Goal: Task Accomplishment & Management: Manage account settings

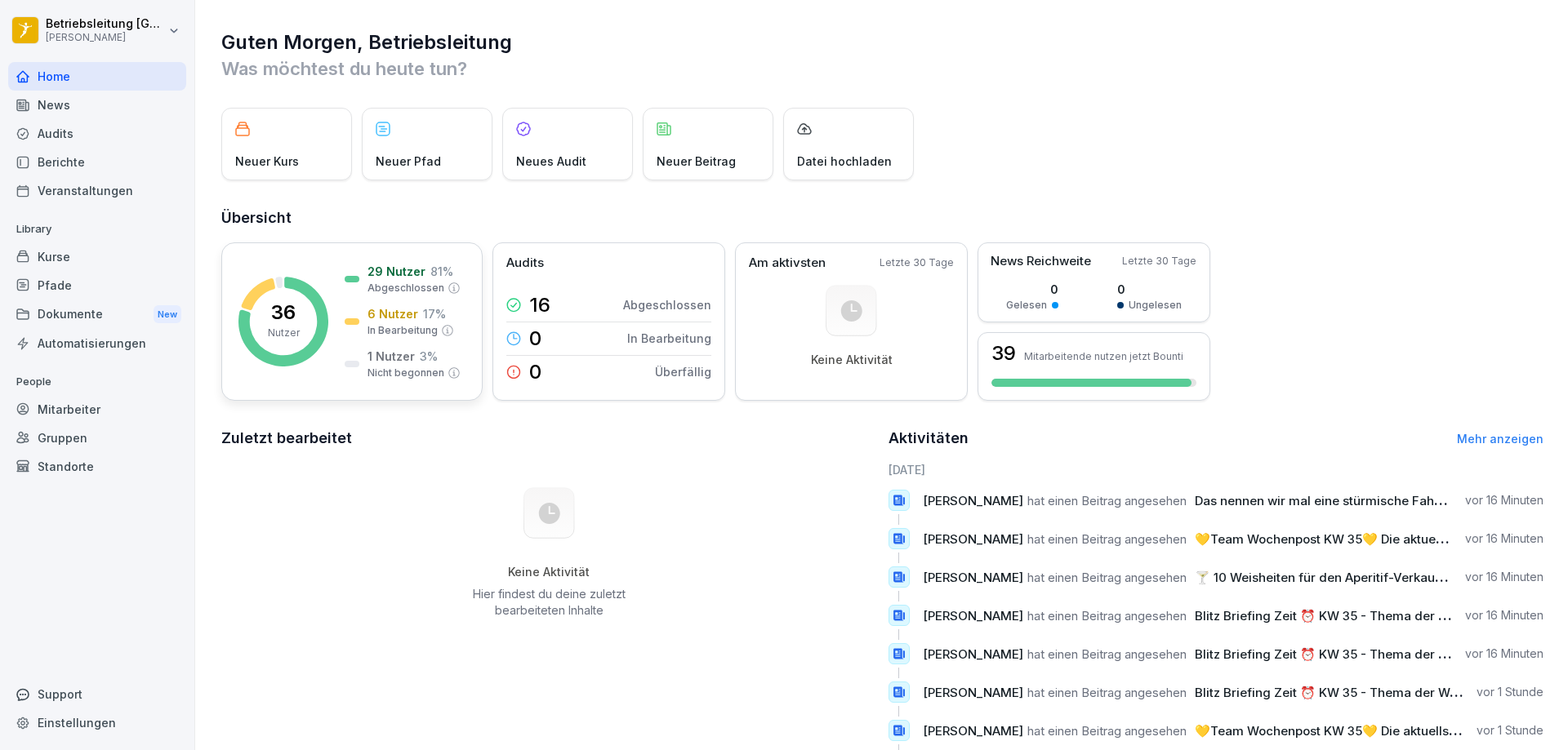
click at [358, 295] on div "29 Nutzer 81 % Abgeschlossen" at bounding box center [402, 279] width 116 height 32
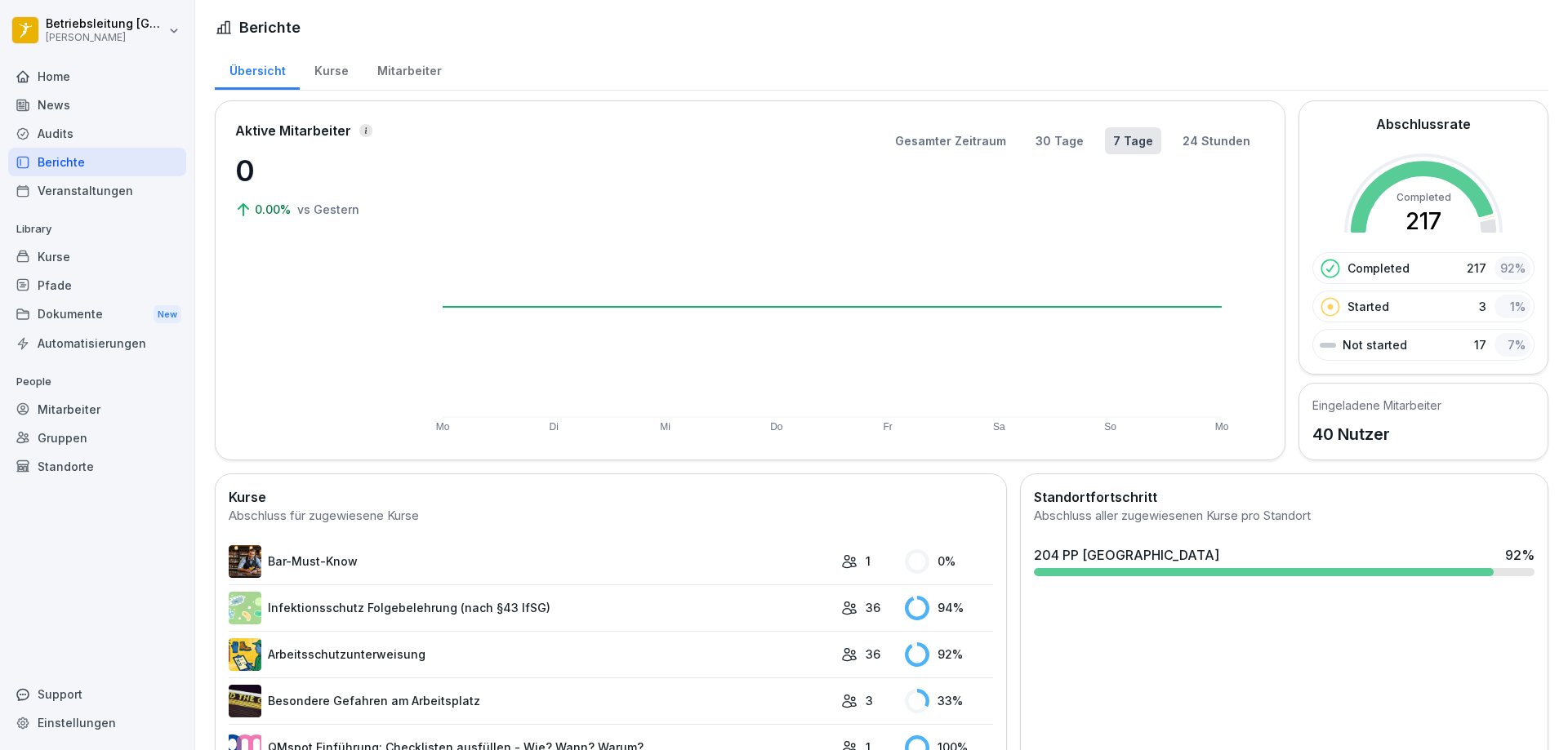
click at [78, 67] on div "Home" at bounding box center [97, 76] width 178 height 29
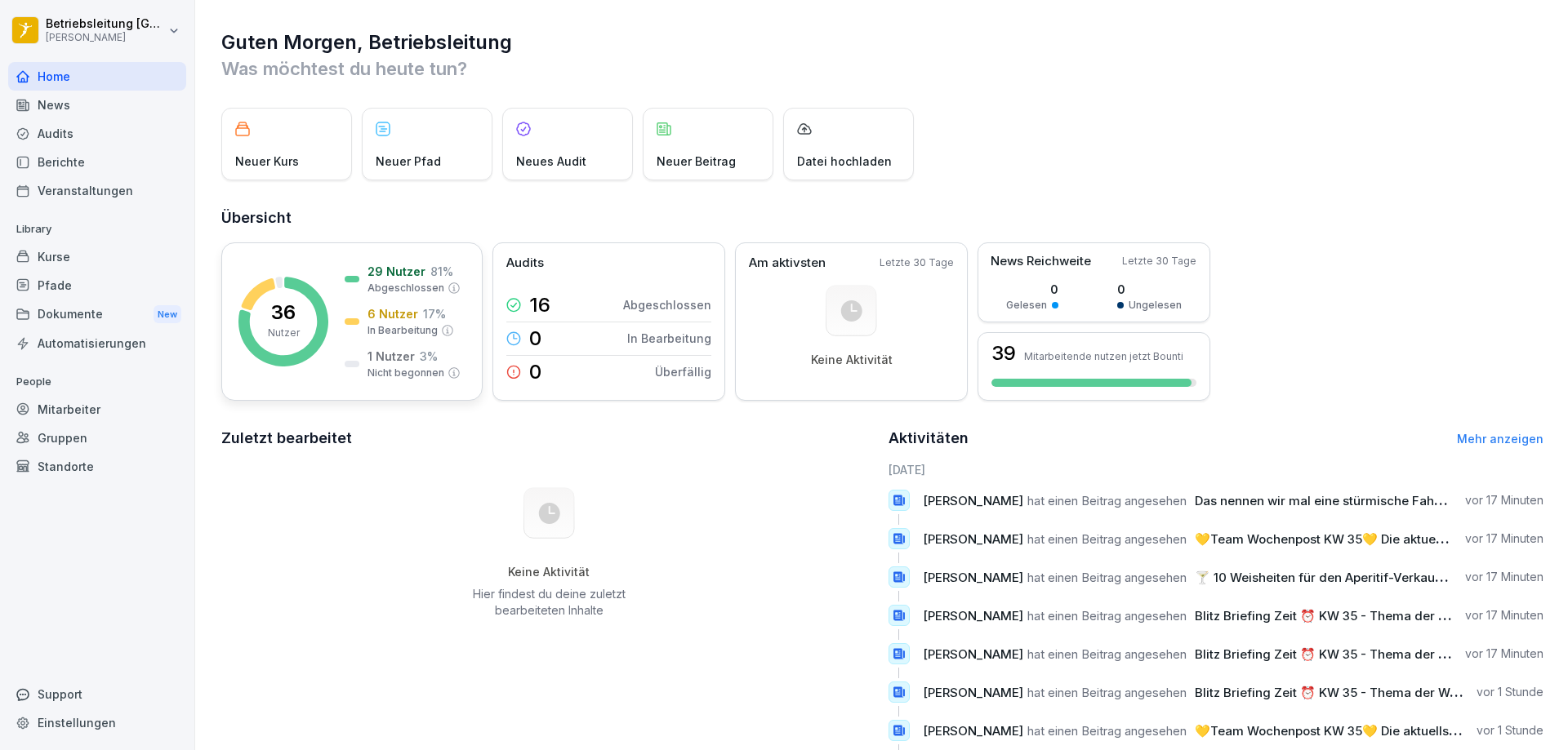
click at [319, 328] on icon at bounding box center [283, 322] width 90 height 90
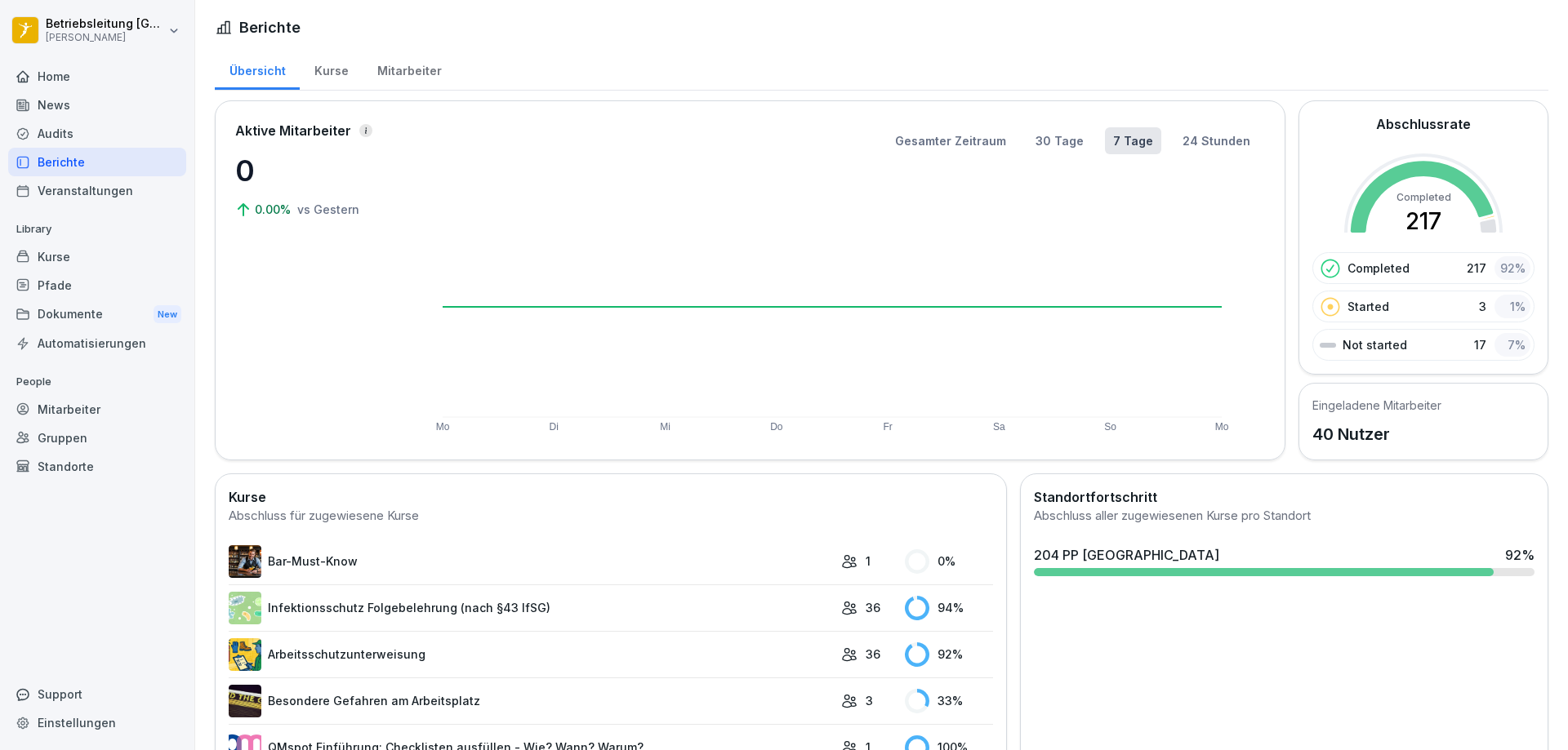
click at [389, 73] on div "Mitarbeiter" at bounding box center [408, 69] width 93 height 41
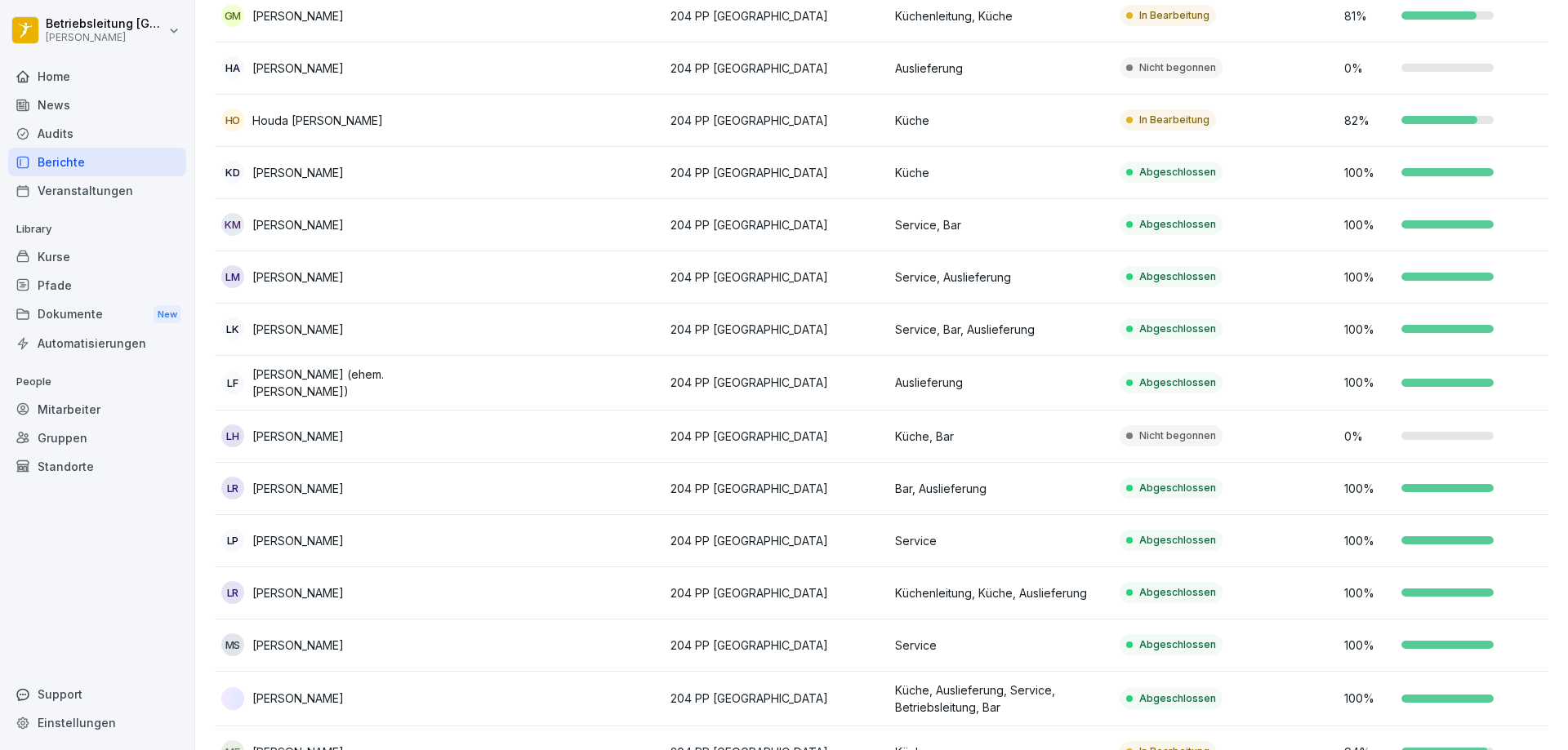
scroll to position [1061, 0]
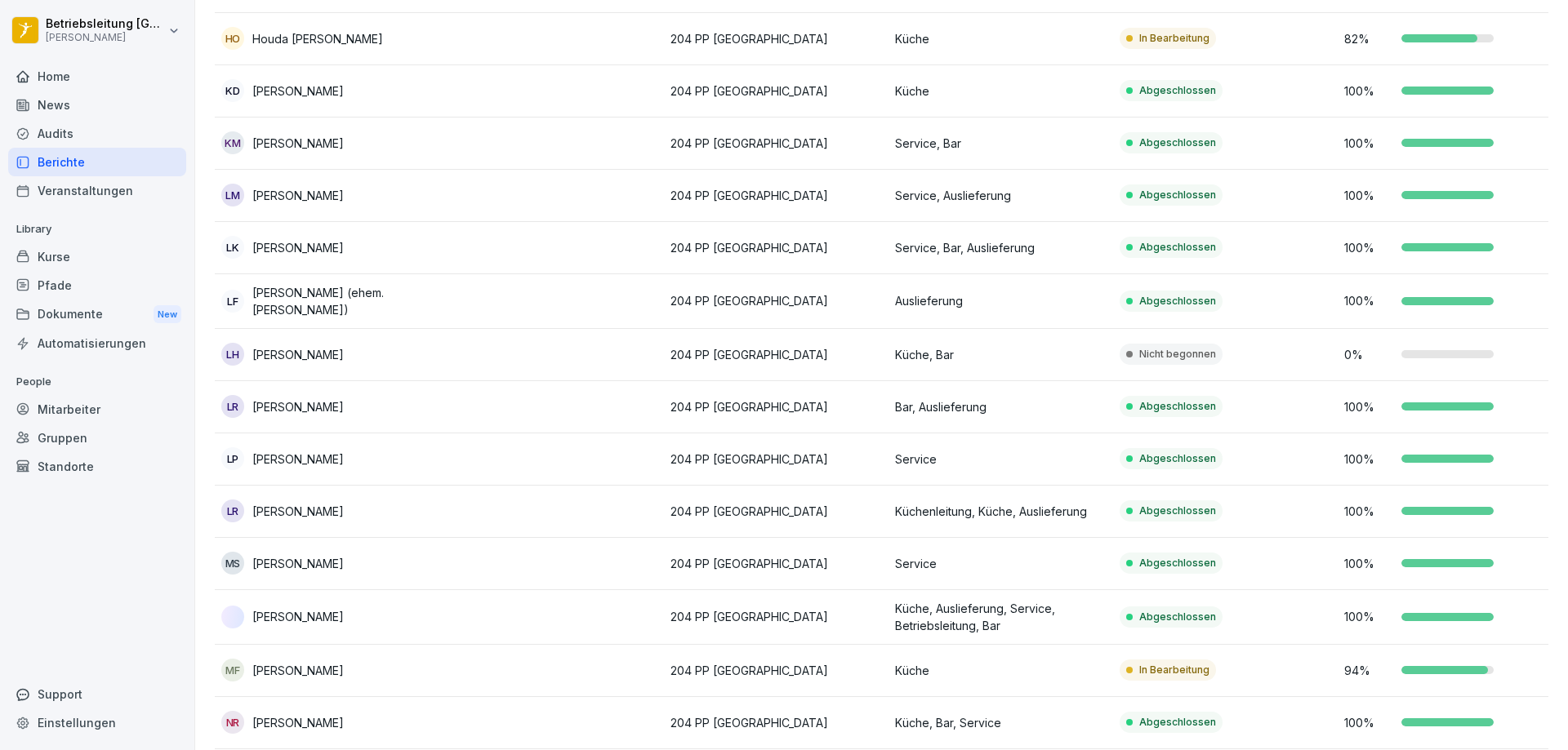
click at [1375, 346] on p "0 %" at bounding box center [1368, 354] width 49 height 17
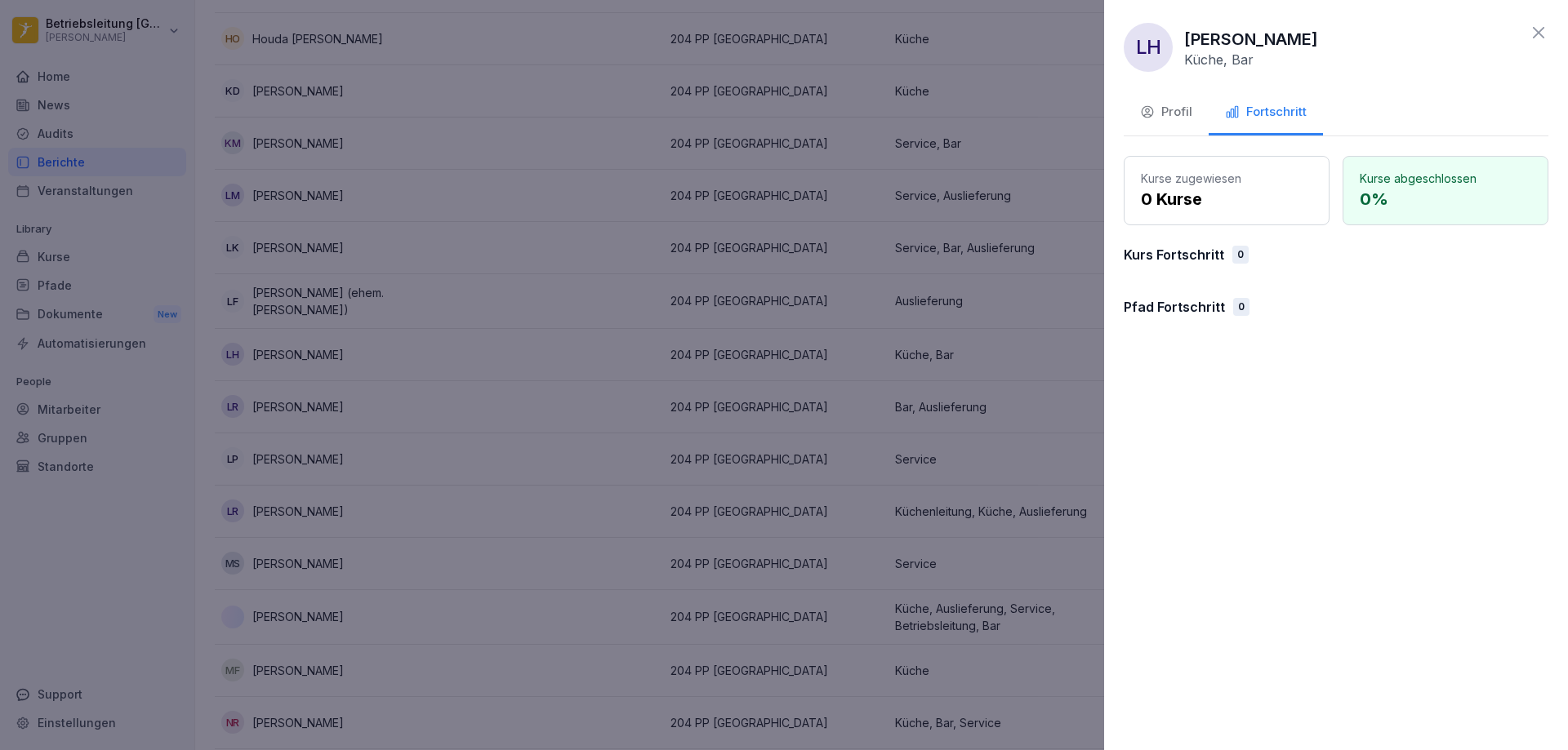
click at [1415, 191] on p "0 %" at bounding box center [1445, 199] width 172 height 24
click at [1193, 192] on p "0 Kurse" at bounding box center [1226, 199] width 172 height 24
click at [1163, 117] on div "Profil" at bounding box center [1166, 112] width 52 height 19
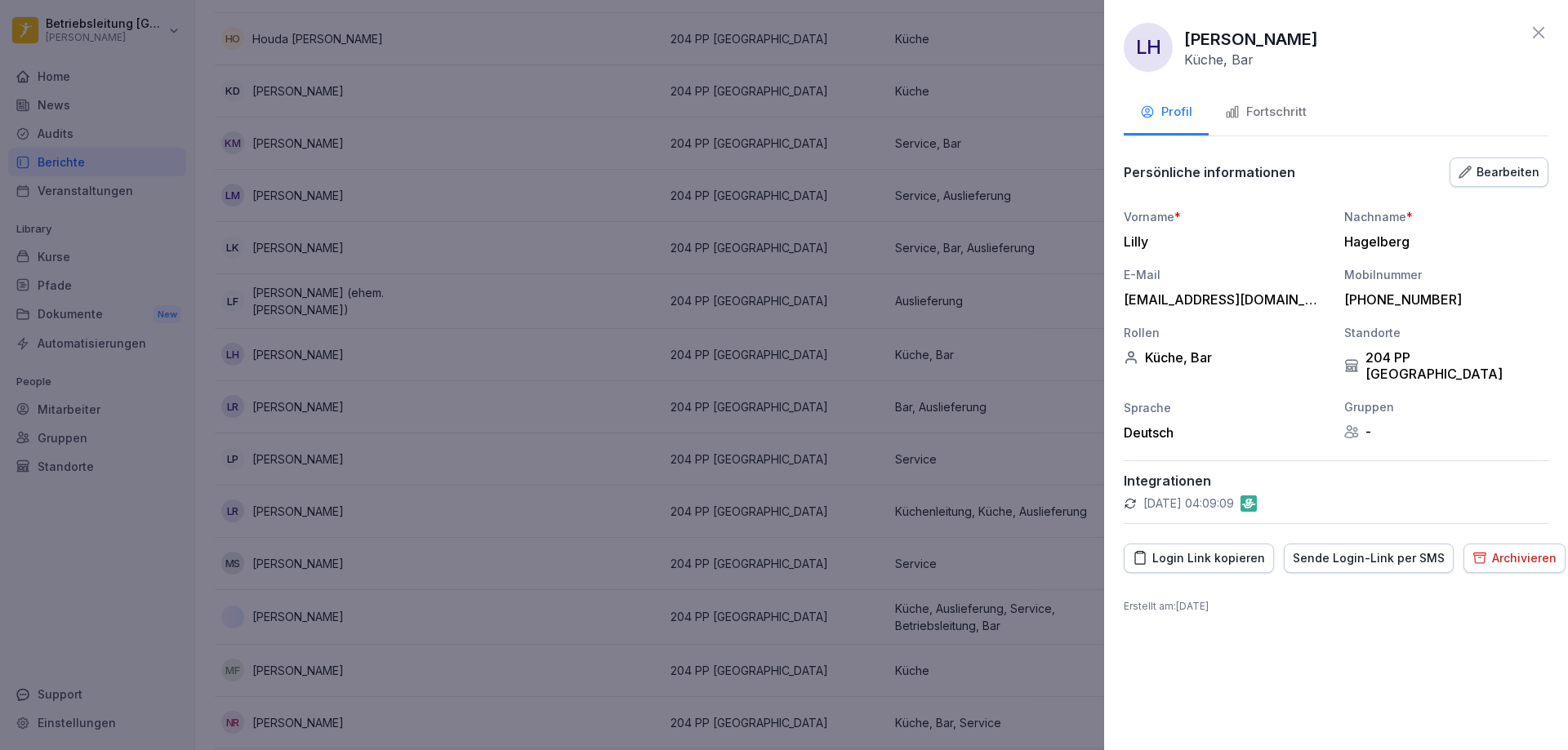
click at [1546, 25] on icon at bounding box center [1538, 32] width 20 height 20
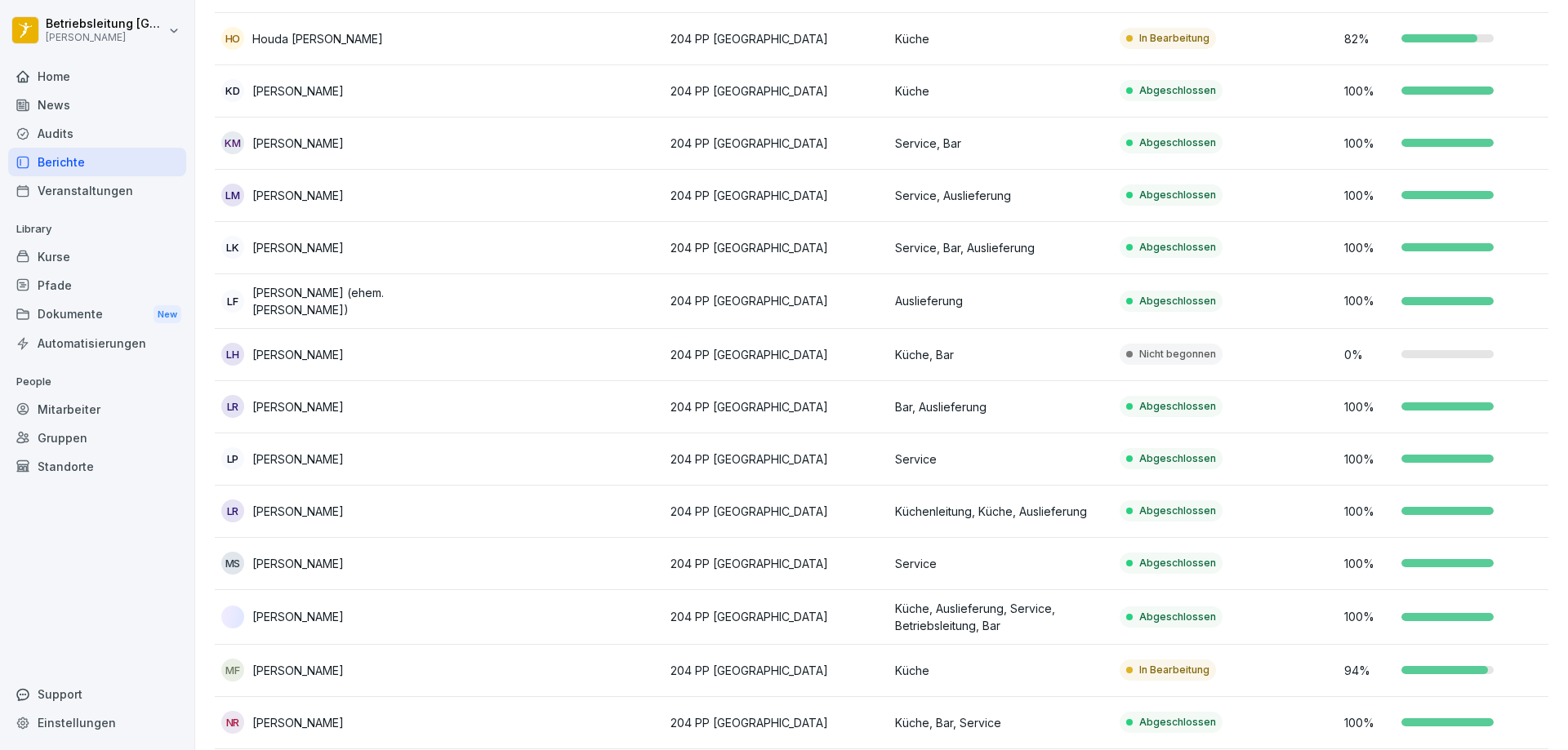
click at [80, 410] on div "Mitarbeiter" at bounding box center [97, 409] width 178 height 29
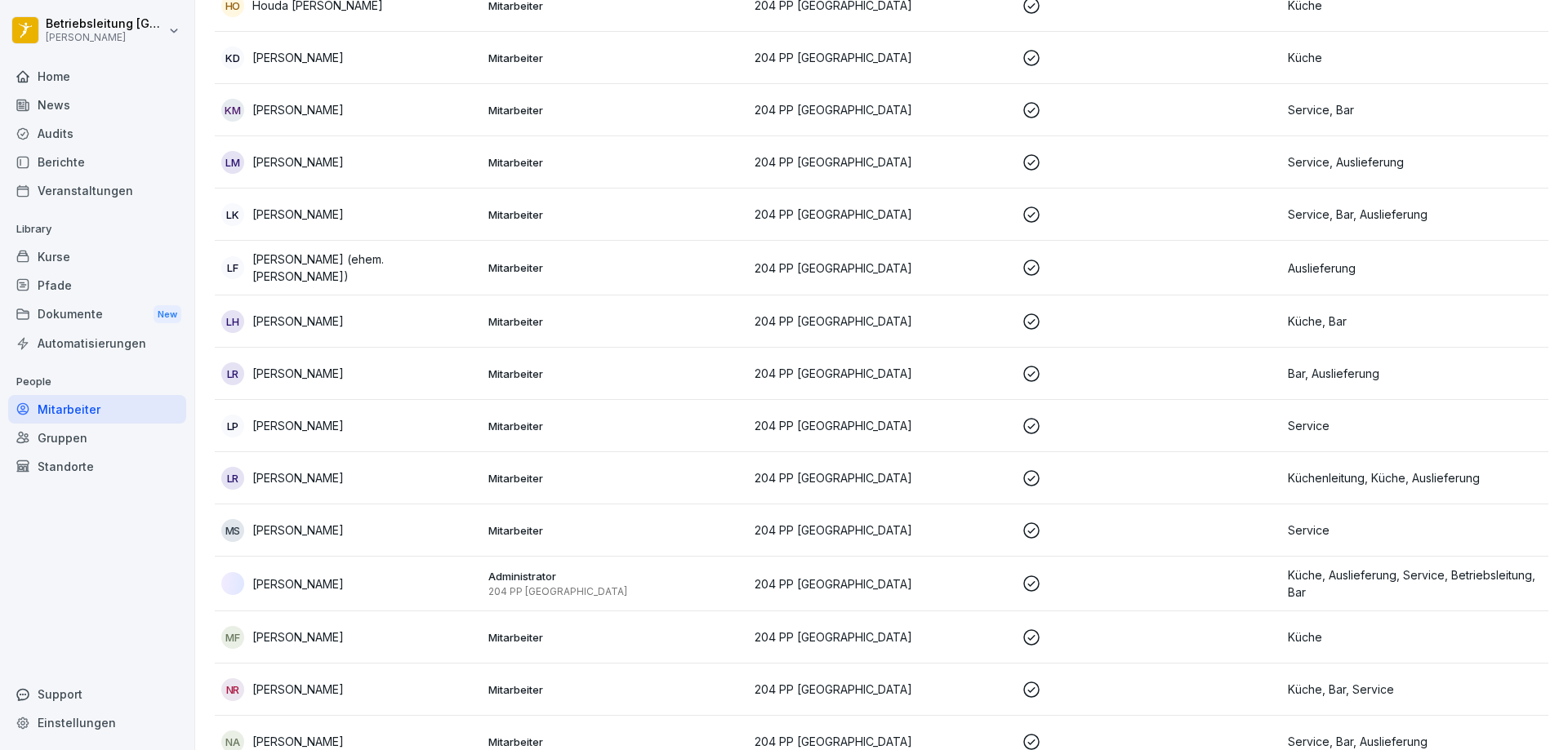
scroll to position [1159, 0]
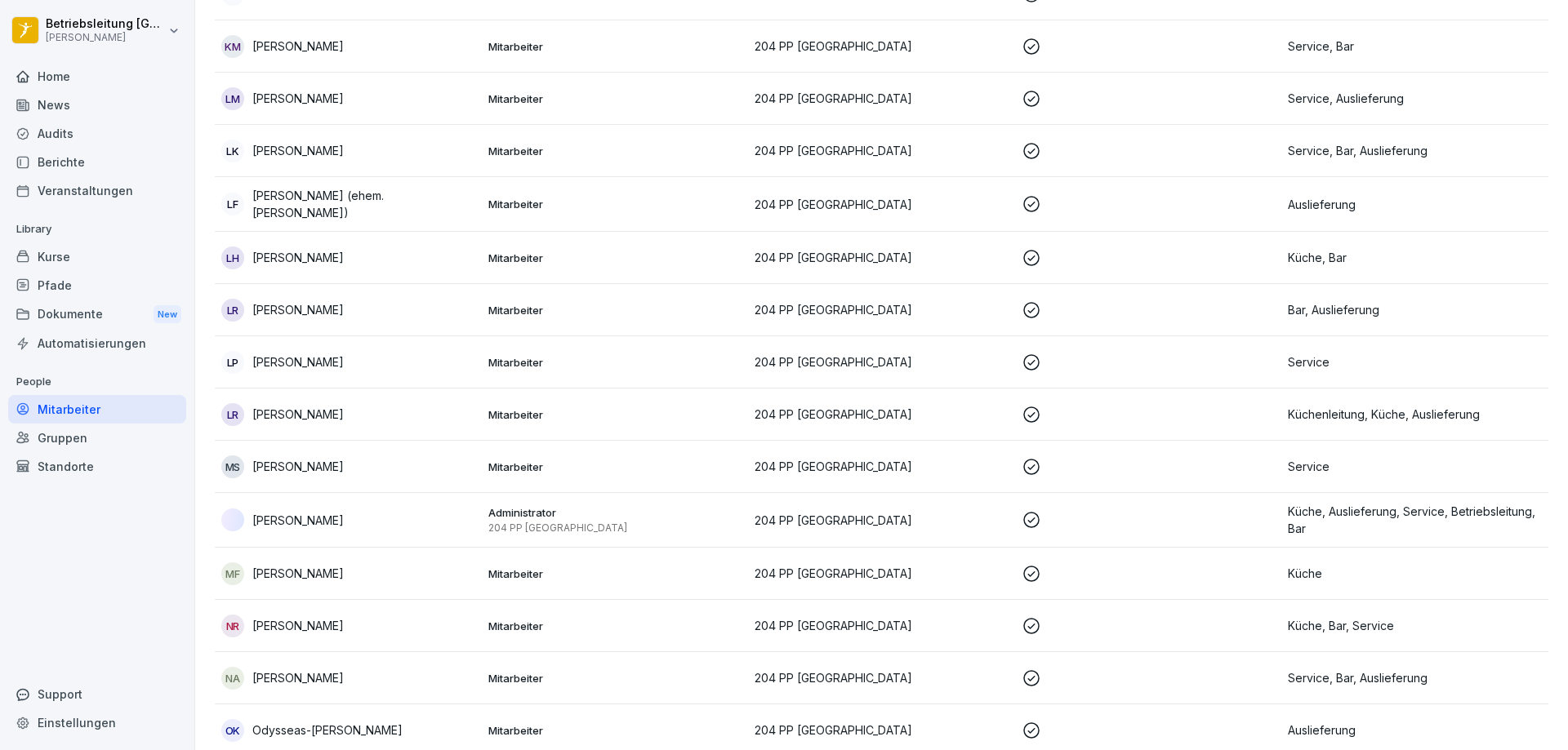
click at [294, 263] on p "Lilly Hagelberg" at bounding box center [298, 257] width 92 height 17
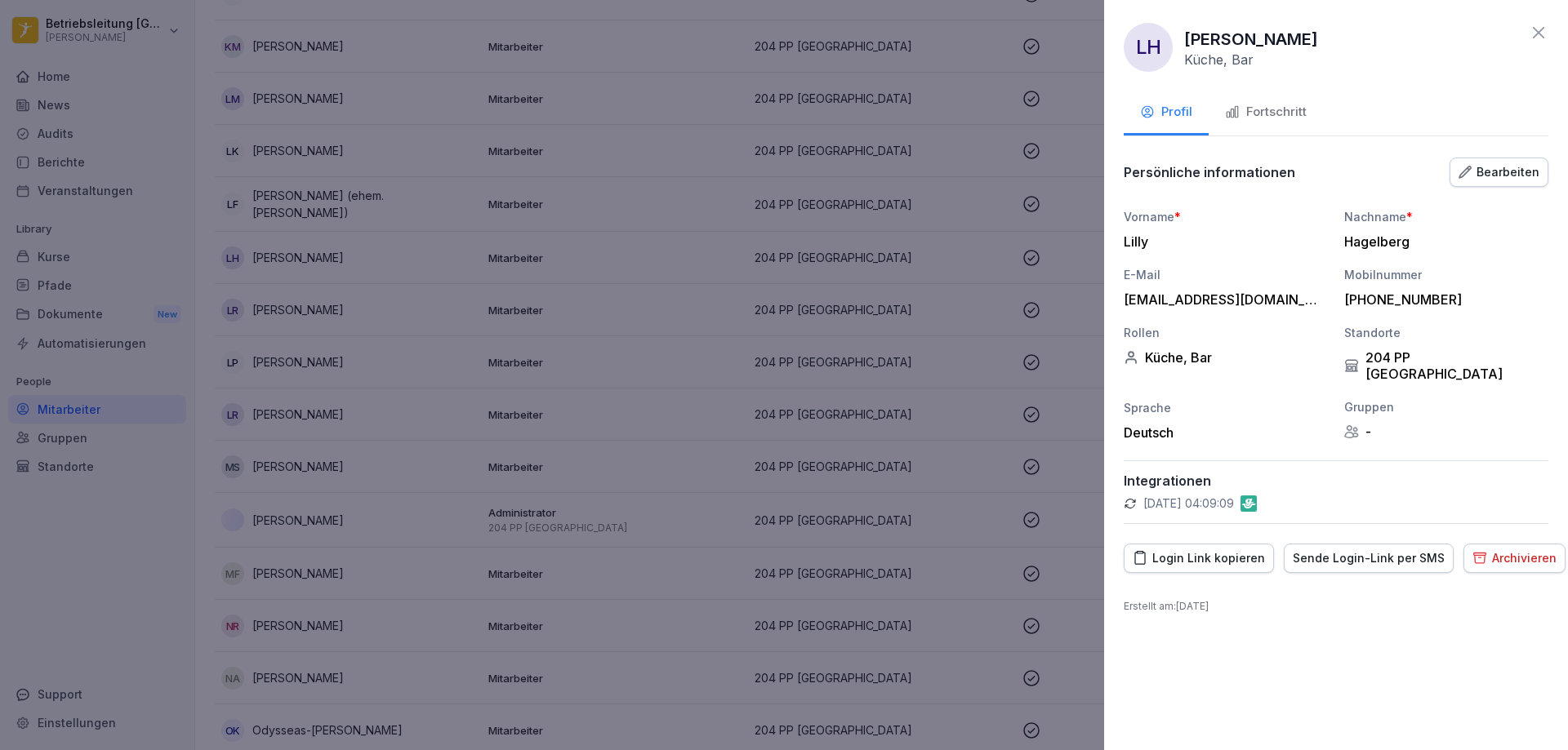
click at [1266, 107] on div "Fortschritt" at bounding box center [1265, 112] width 82 height 19
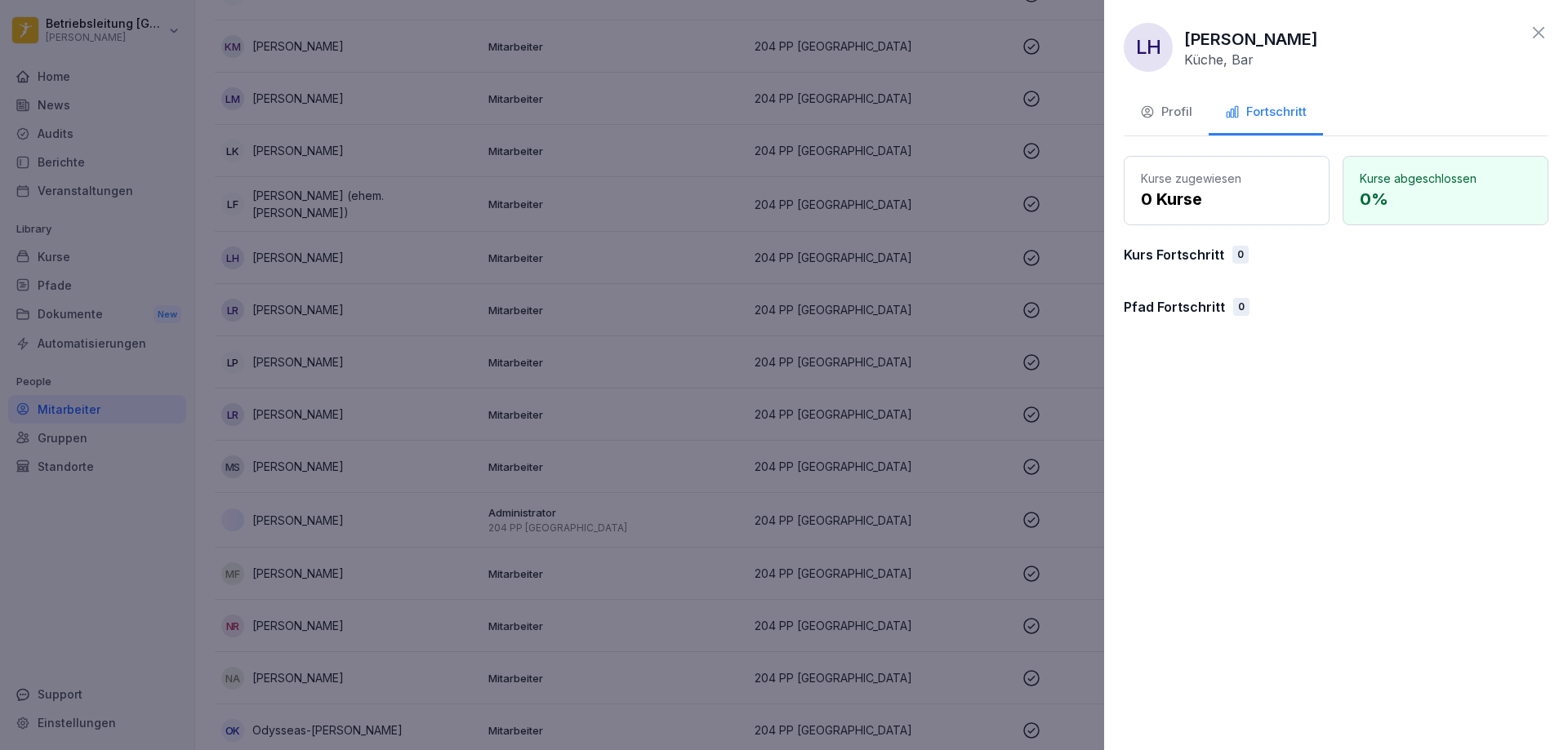
click at [1384, 200] on p "0 %" at bounding box center [1445, 199] width 172 height 24
click at [1194, 201] on p "0 Kurse" at bounding box center [1226, 199] width 172 height 24
click at [1544, 27] on icon at bounding box center [1538, 32] width 20 height 20
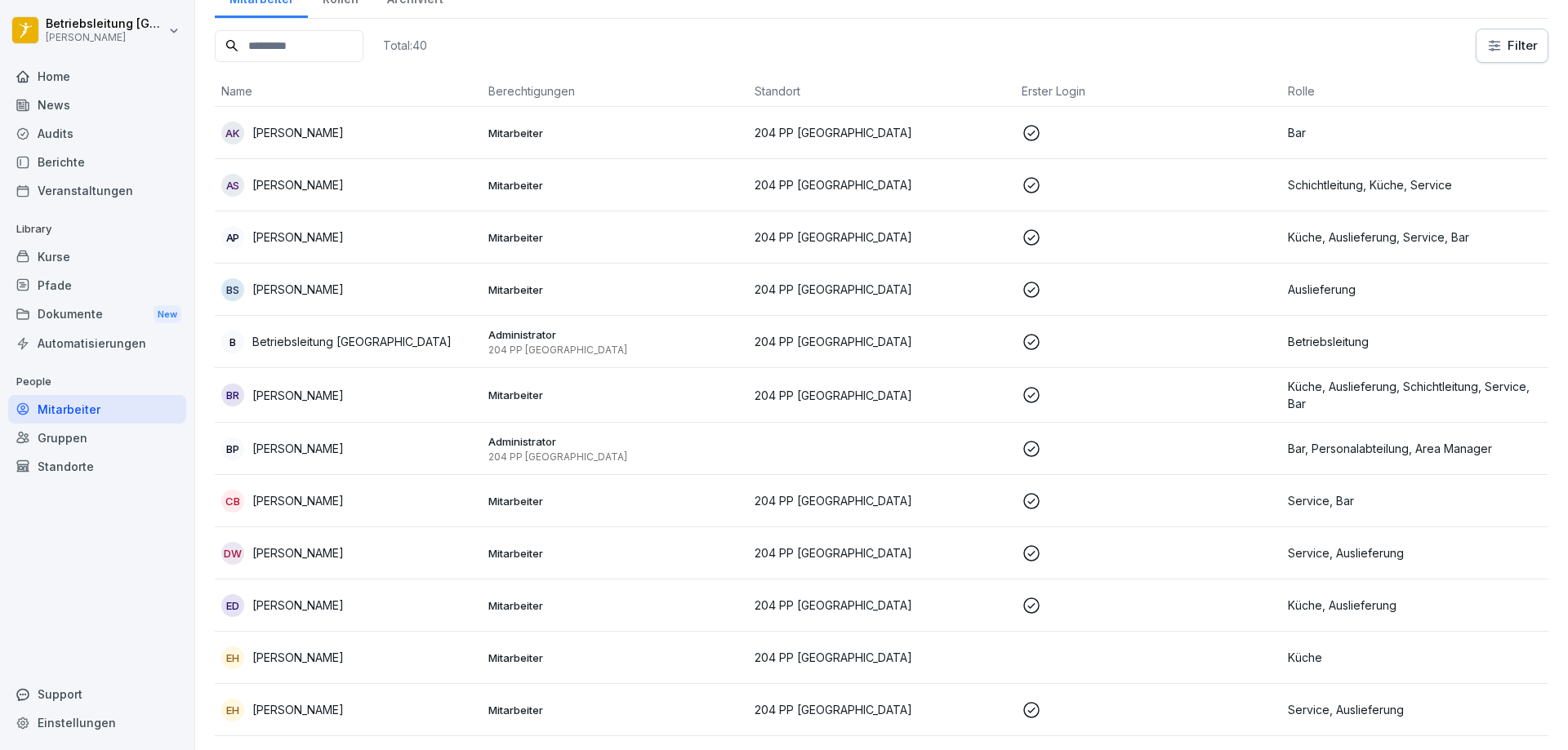
scroll to position [0, 0]
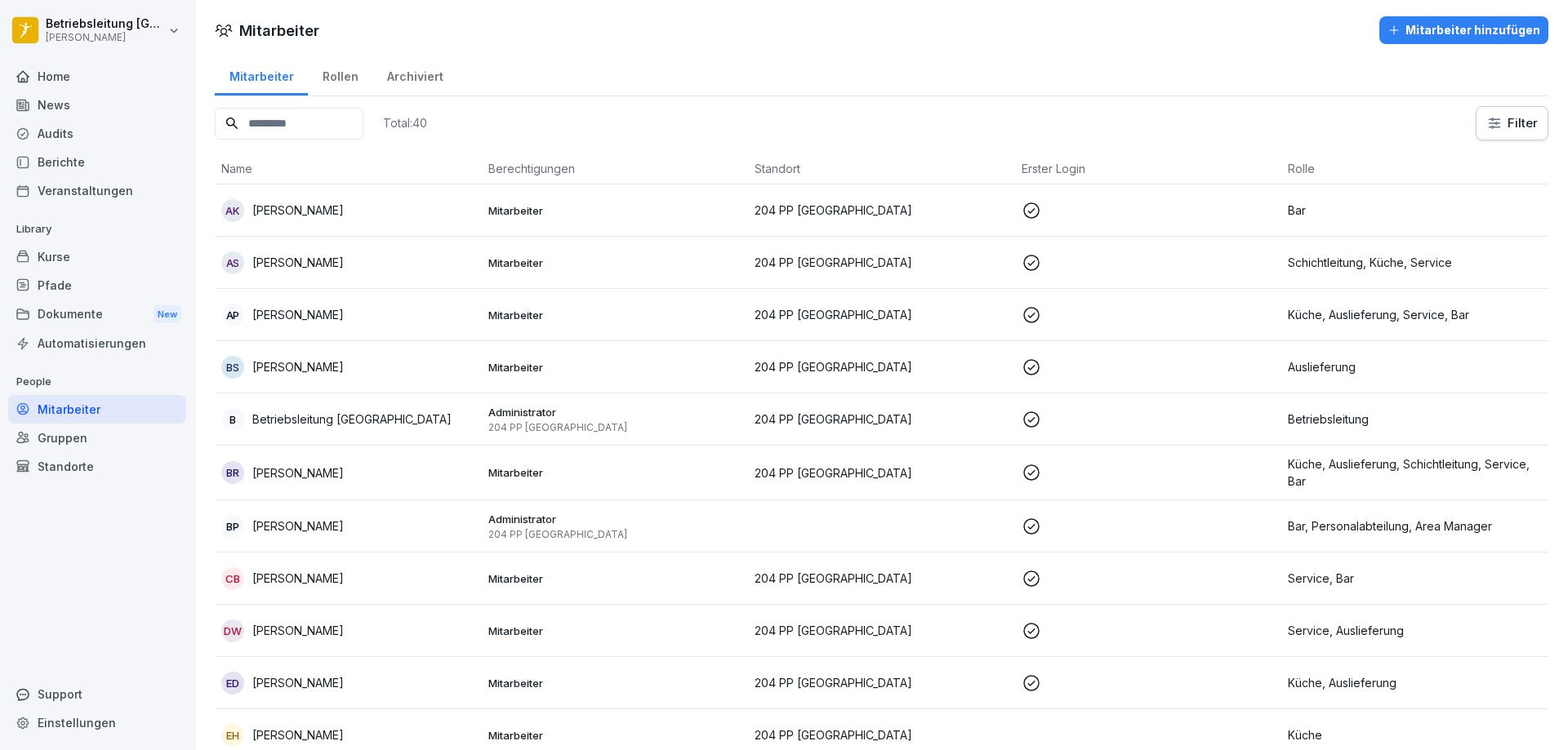
click at [318, 85] on div "Rollen" at bounding box center [340, 75] width 65 height 41
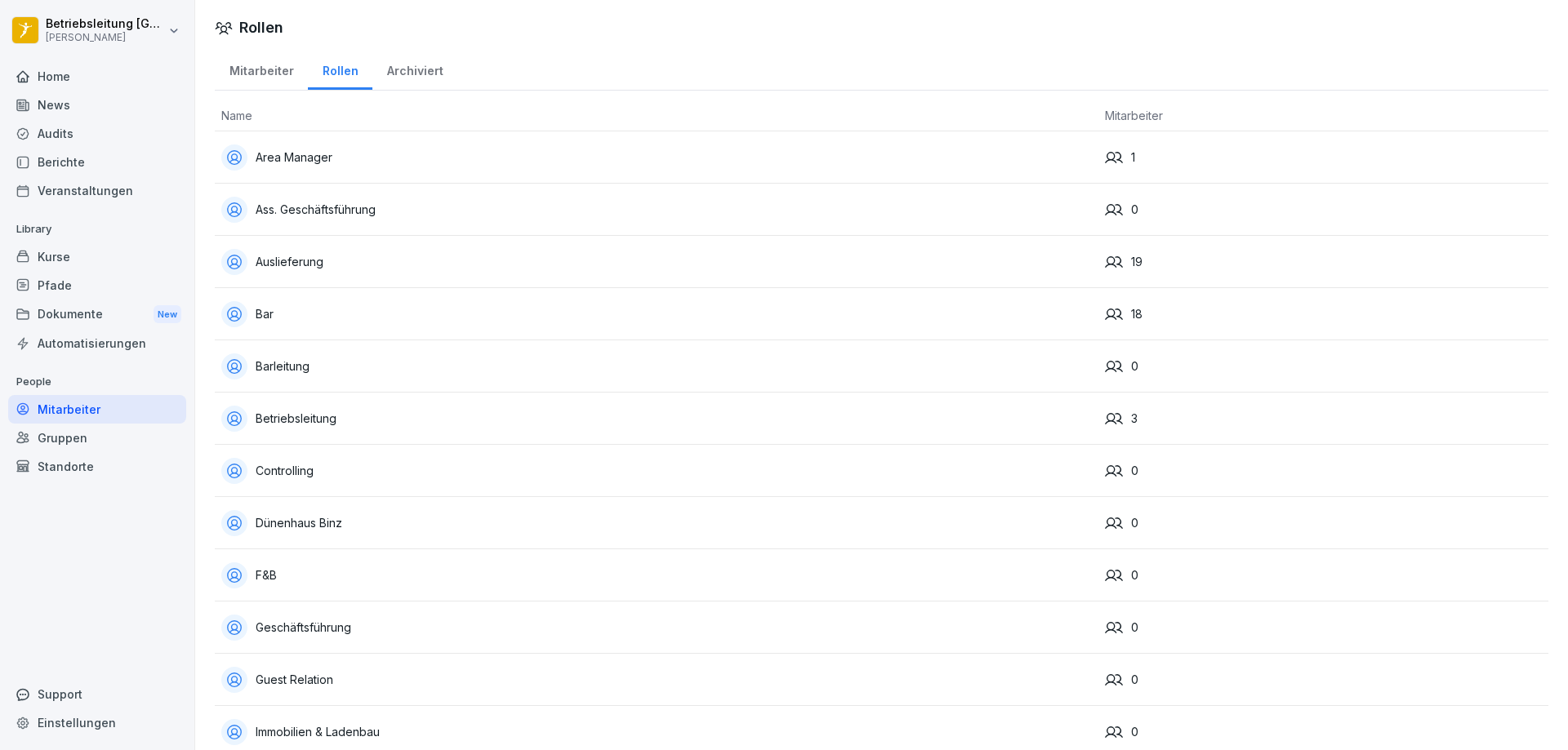
click at [81, 260] on div "Kurse" at bounding box center [97, 257] width 178 height 29
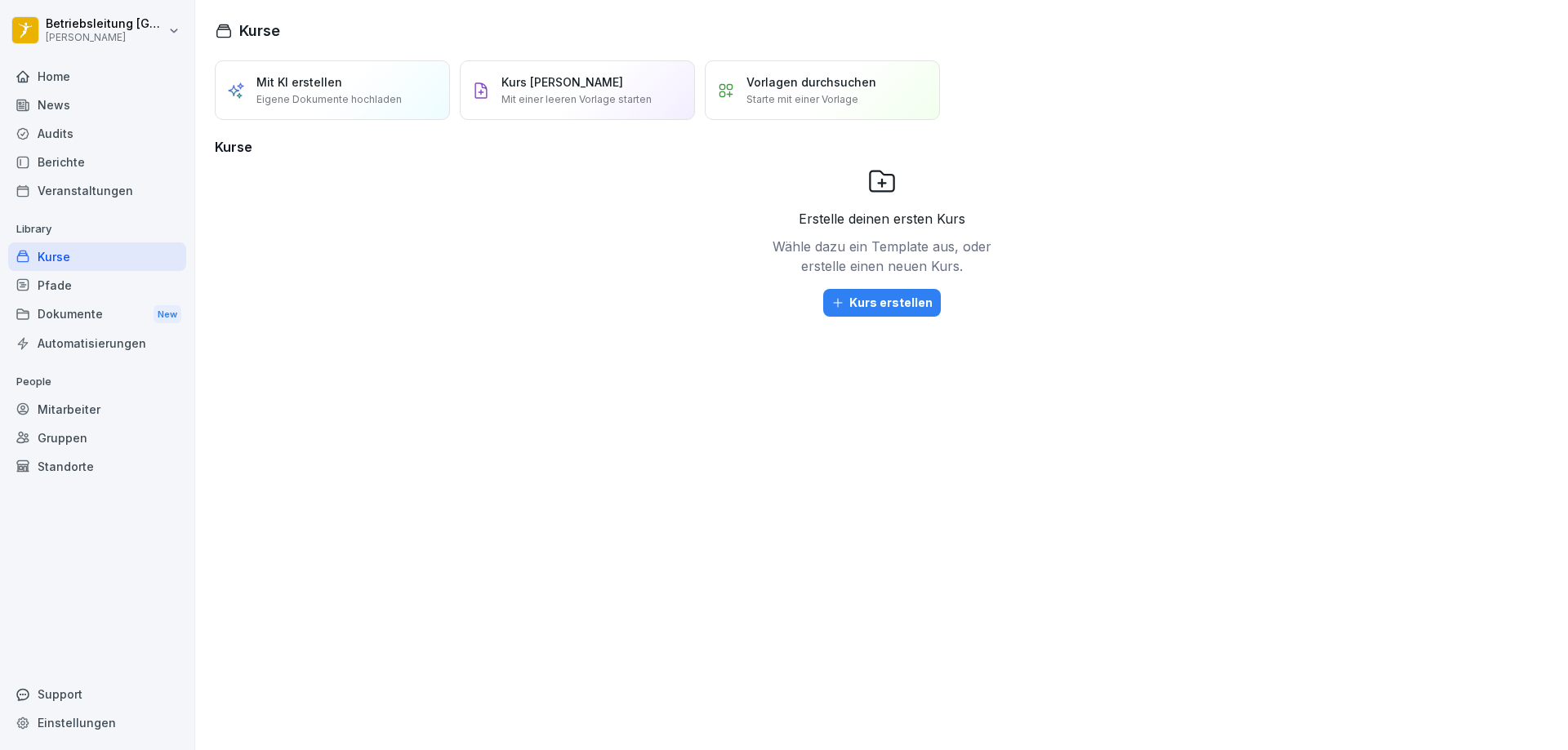
click at [96, 322] on div "Dokumente New" at bounding box center [97, 315] width 178 height 31
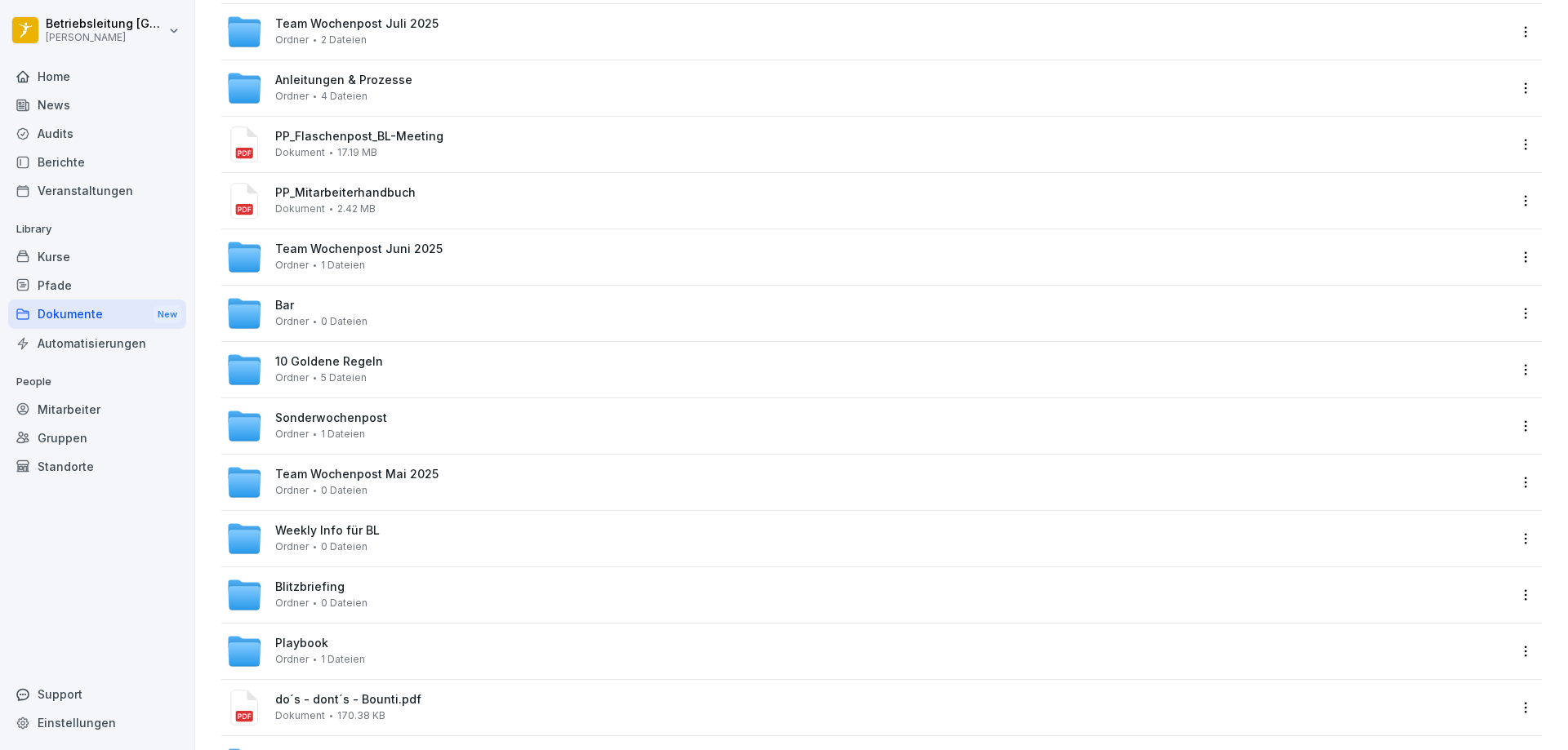
scroll to position [243, 0]
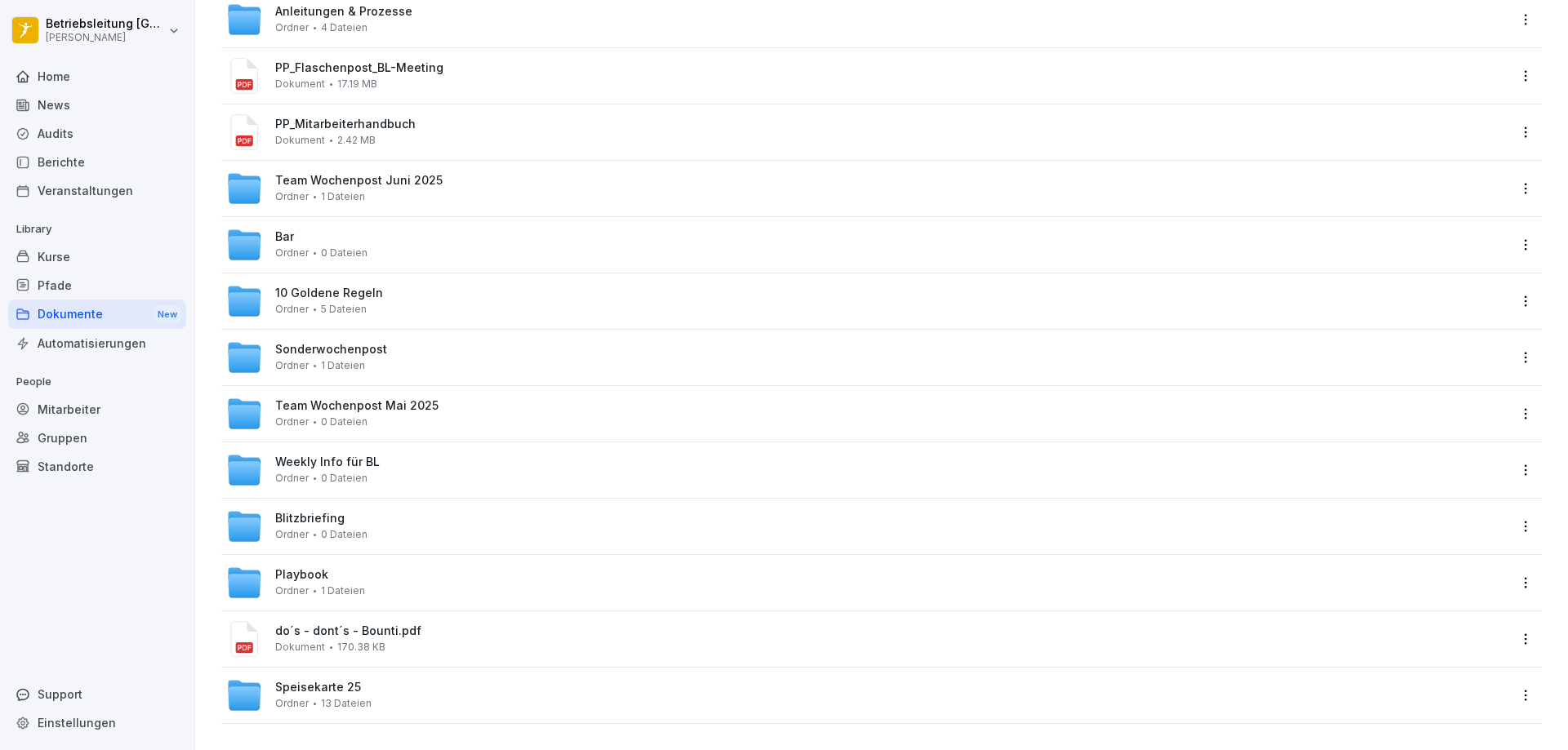
click at [76, 81] on div "Home" at bounding box center [97, 76] width 178 height 29
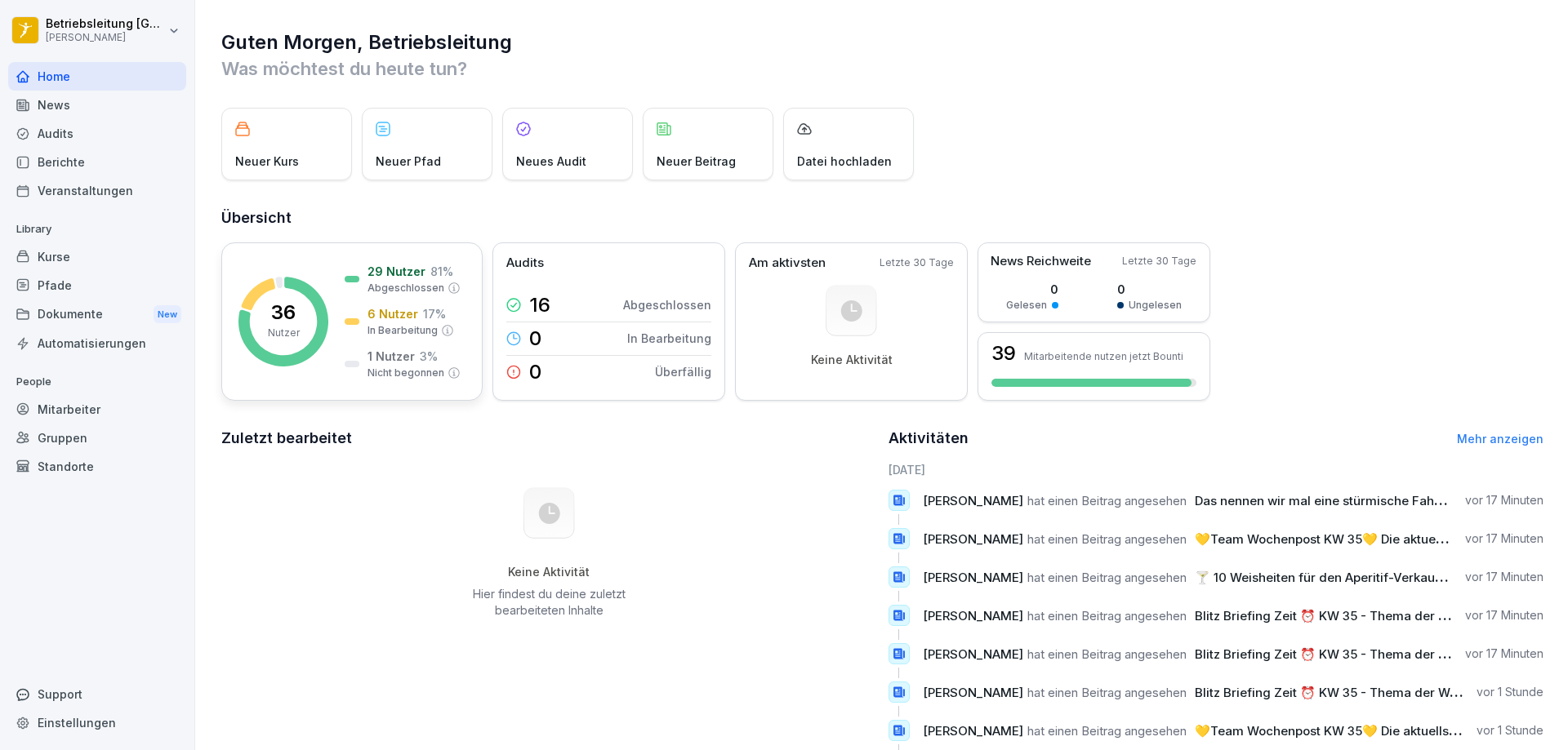
click at [375, 322] on p "6 Nutzer" at bounding box center [392, 313] width 50 height 17
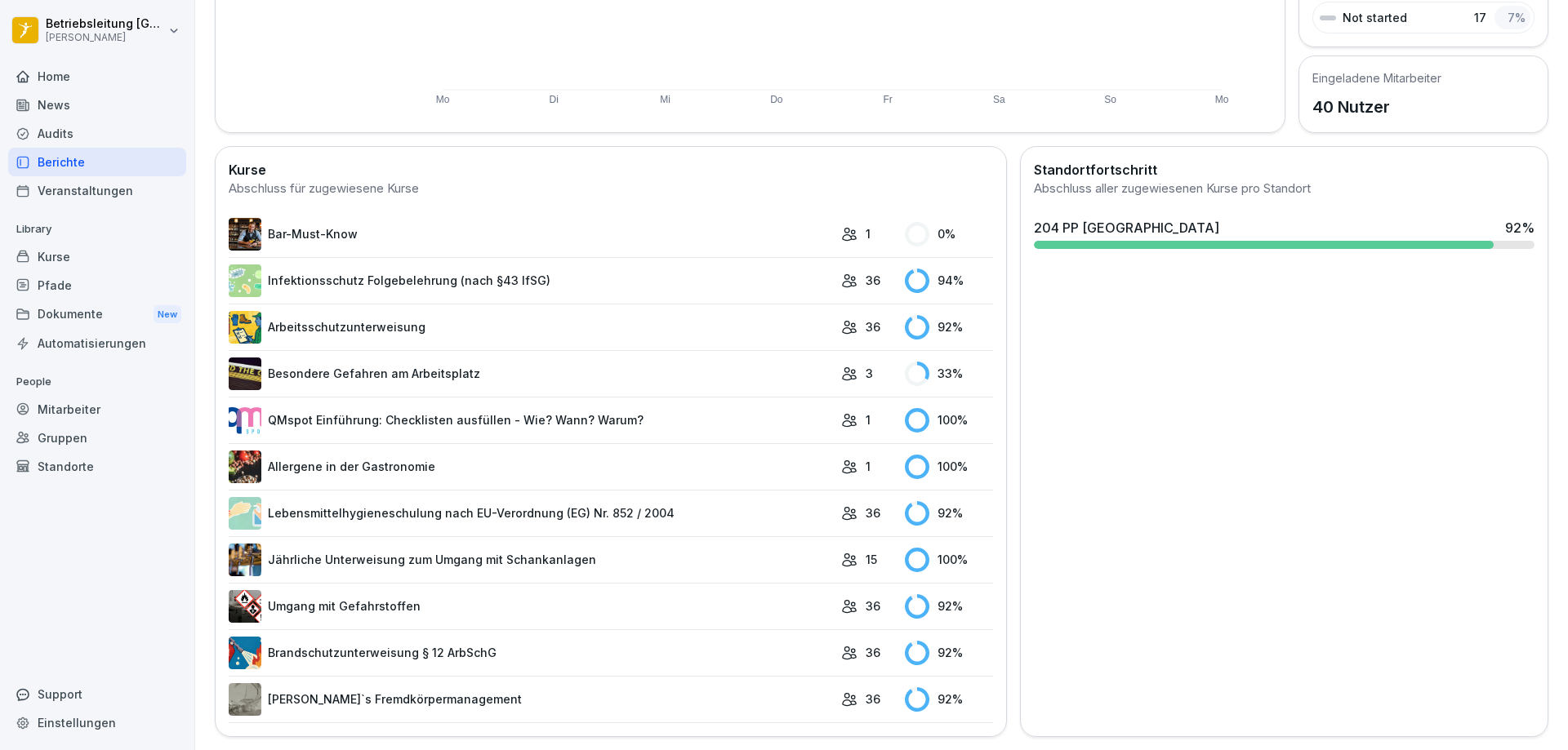
scroll to position [340, 0]
click at [382, 218] on link "Bar-Must-Know" at bounding box center [531, 234] width 605 height 32
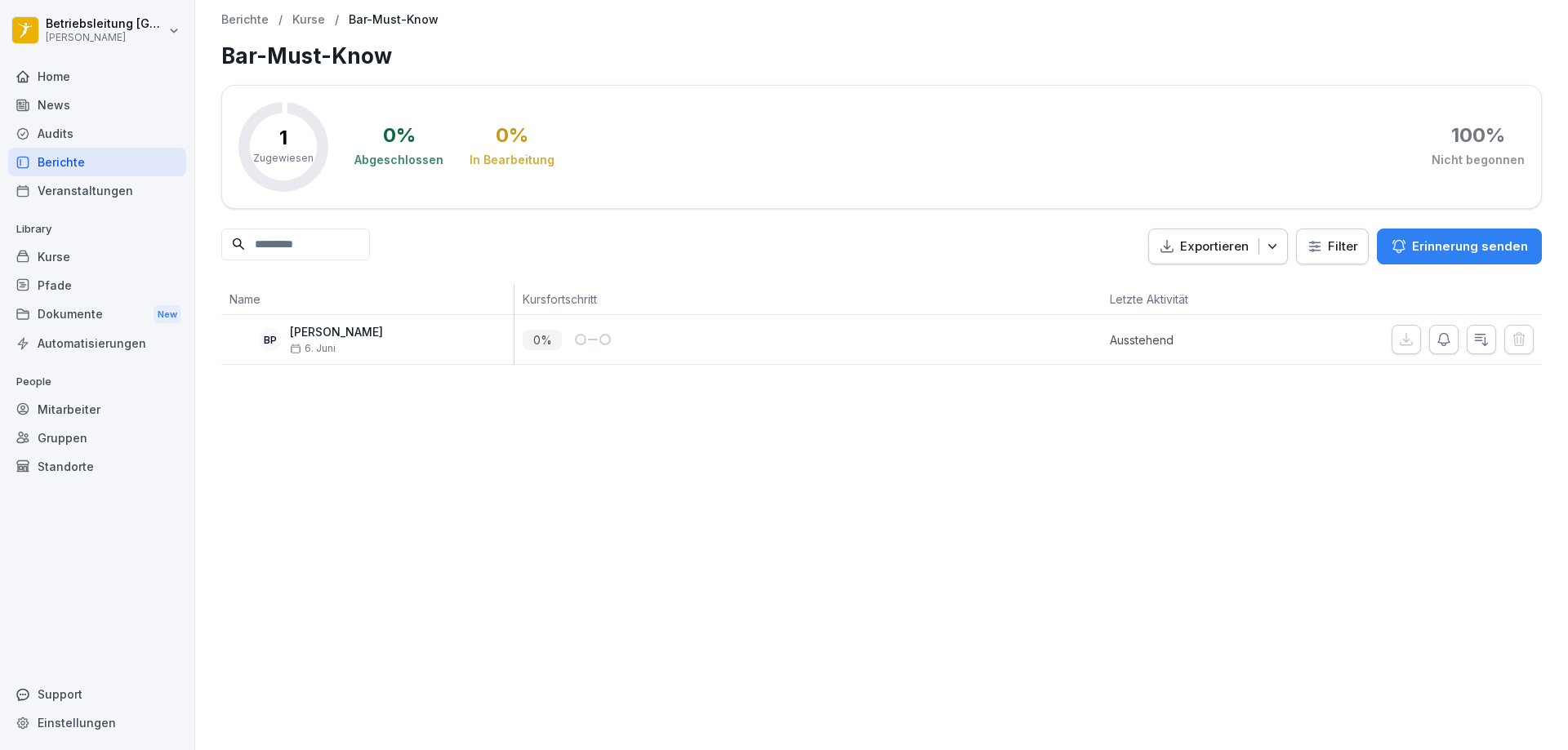
click at [297, 22] on p "Kurse" at bounding box center [309, 20] width 32 height 13
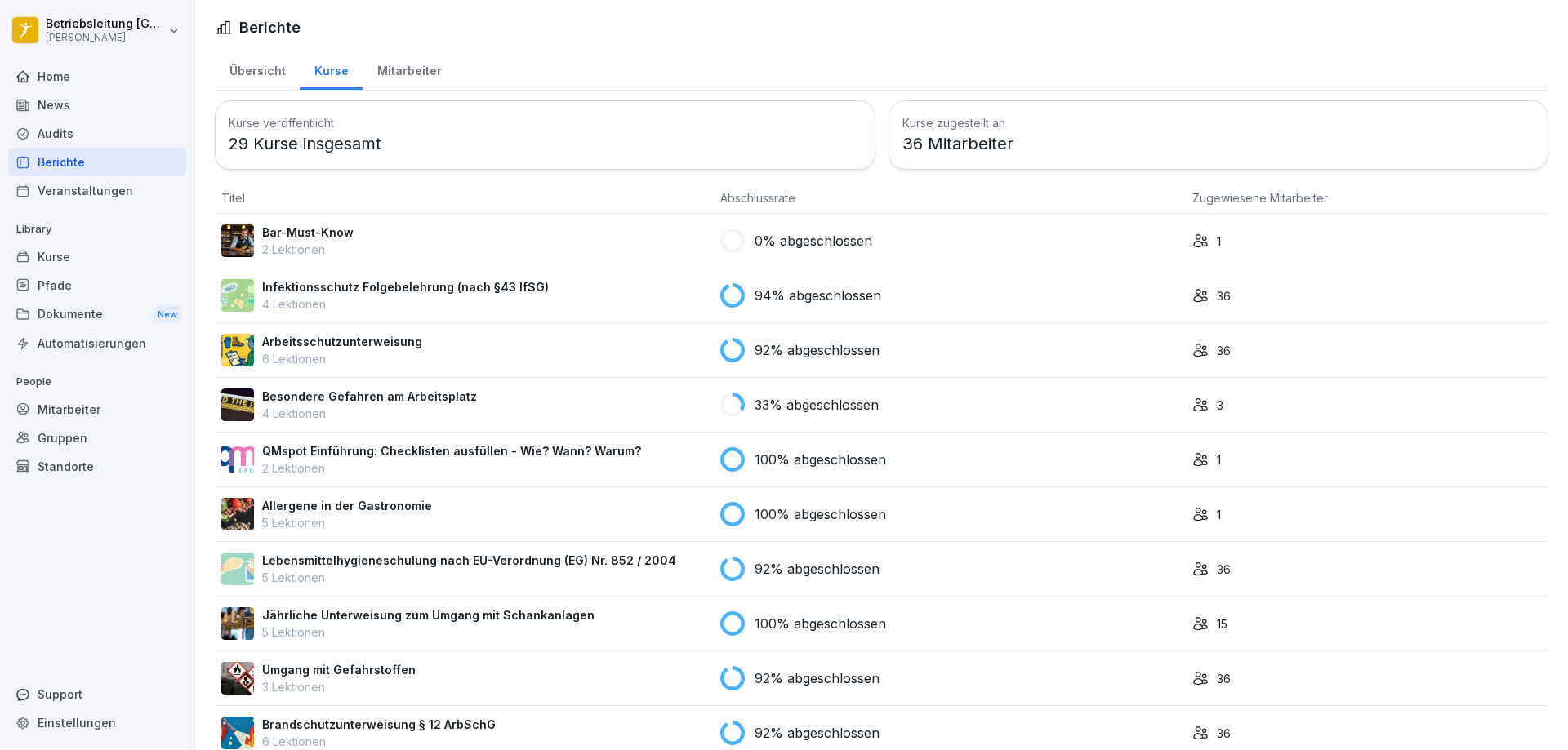
click at [320, 276] on td "Infektionsschutz Folgebelehrung (nach §43 IfSG) 4 Lektionen" at bounding box center [464, 296] width 499 height 55
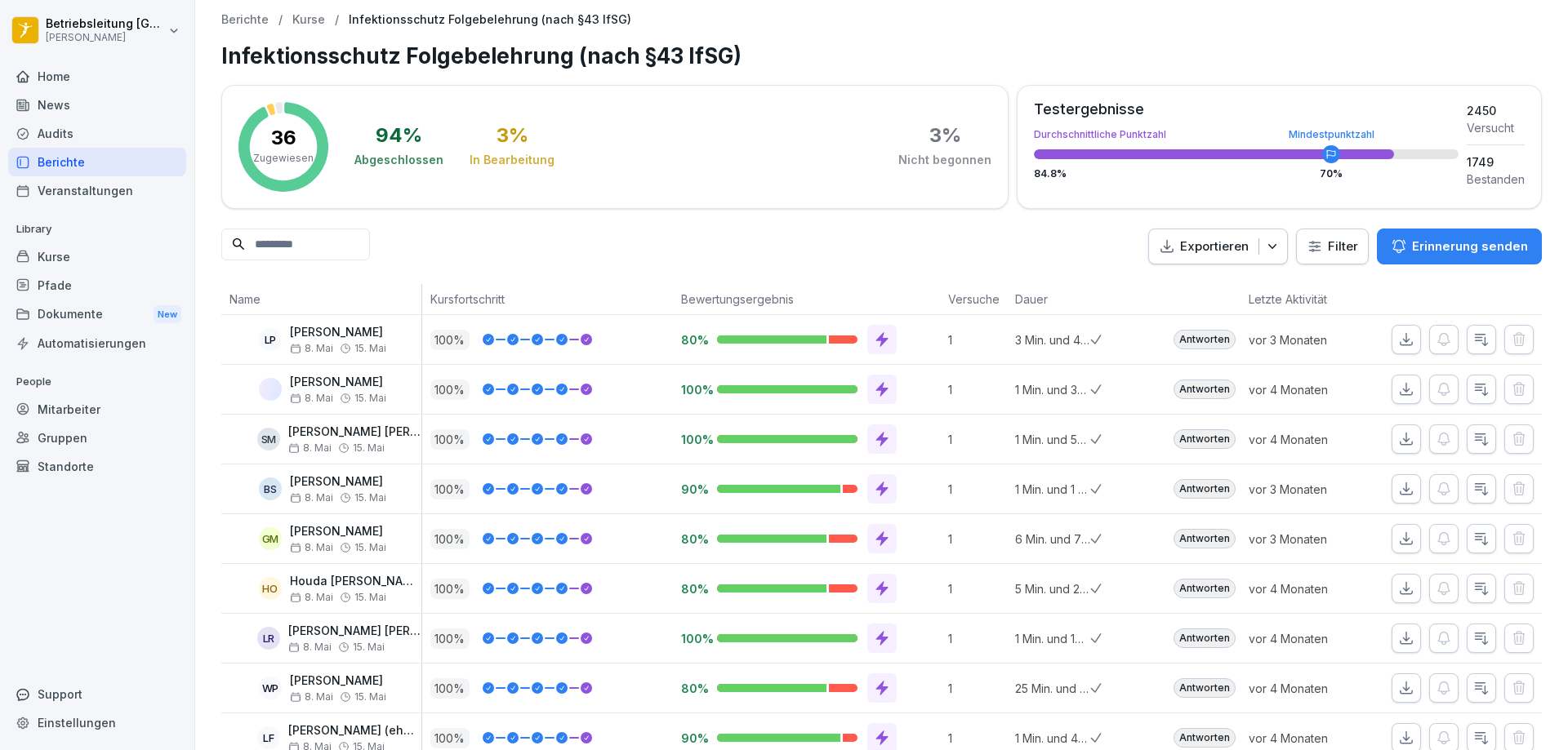
scroll to position [82, 0]
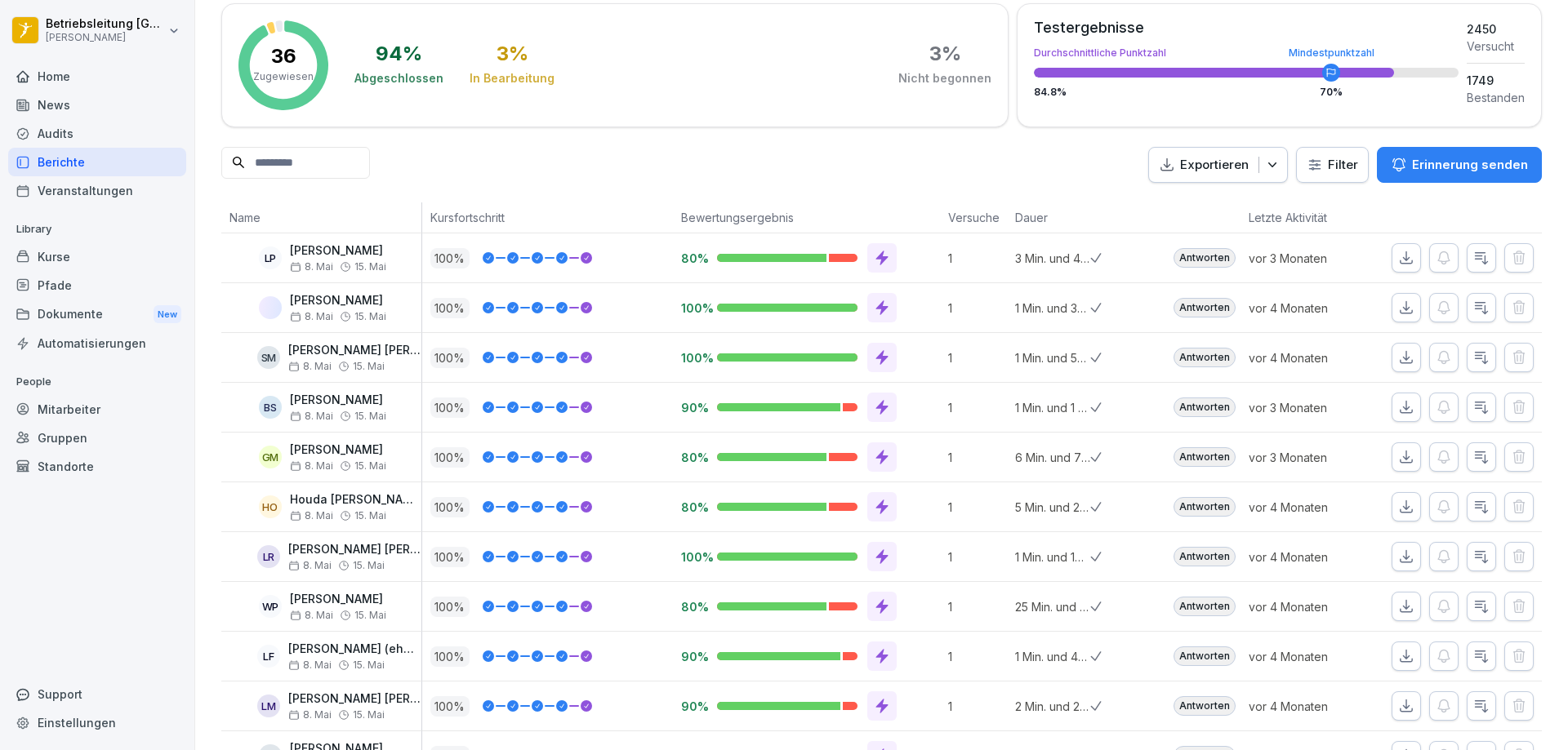
click at [1447, 169] on p "Erinnerung senden" at bounding box center [1469, 165] width 116 height 18
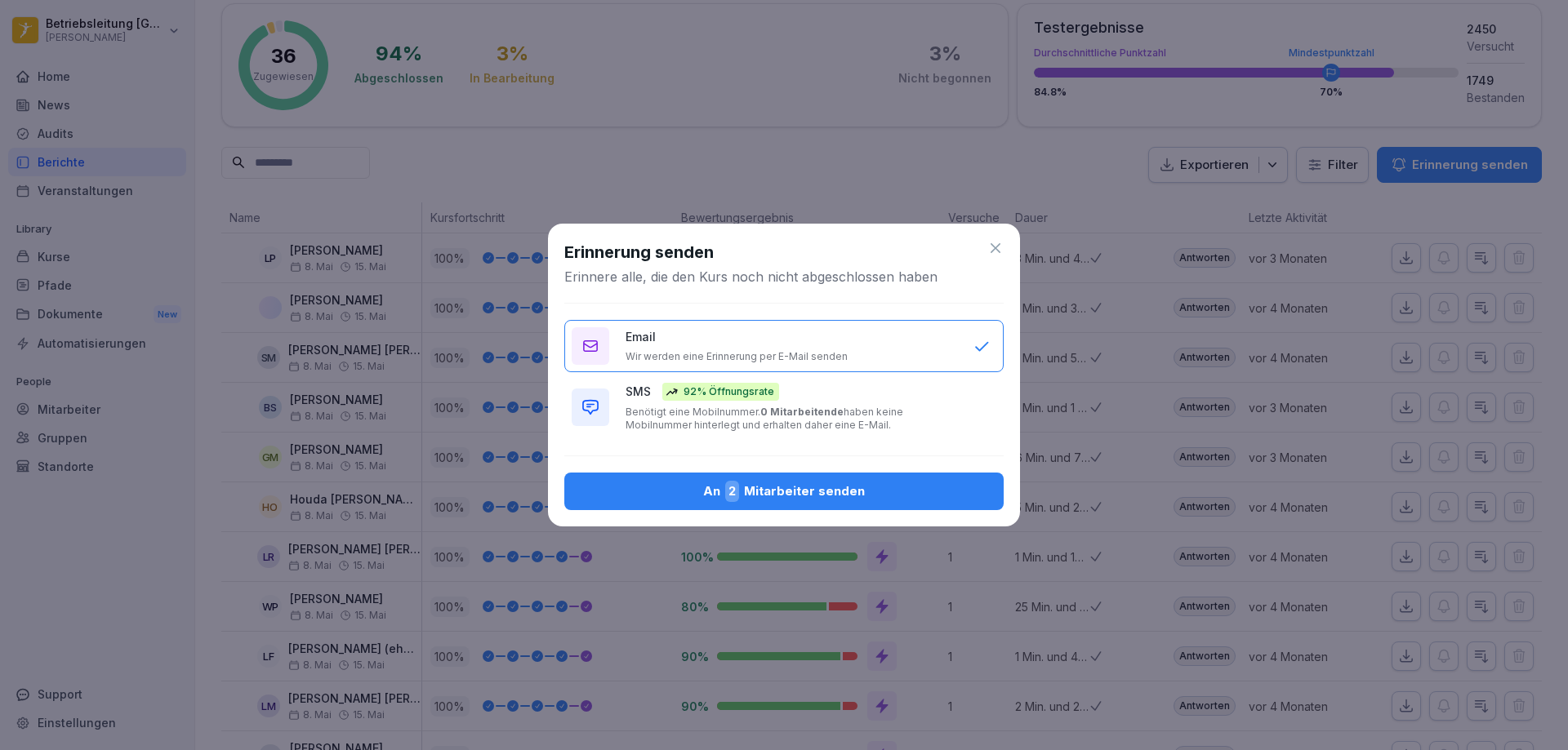
click at [803, 495] on div "An 2 Mitarbeiter senden" at bounding box center [784, 492] width 413 height 22
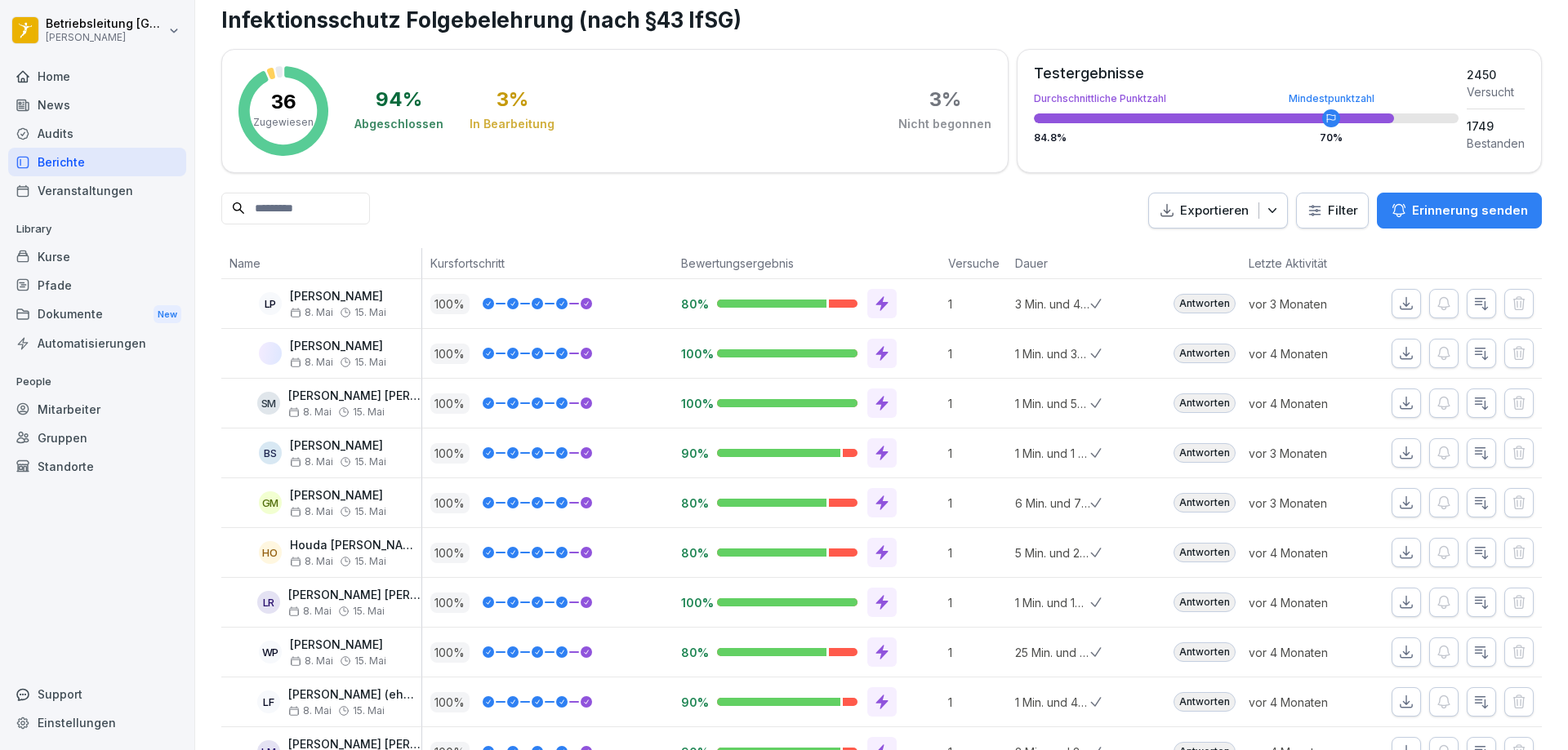
scroll to position [0, 0]
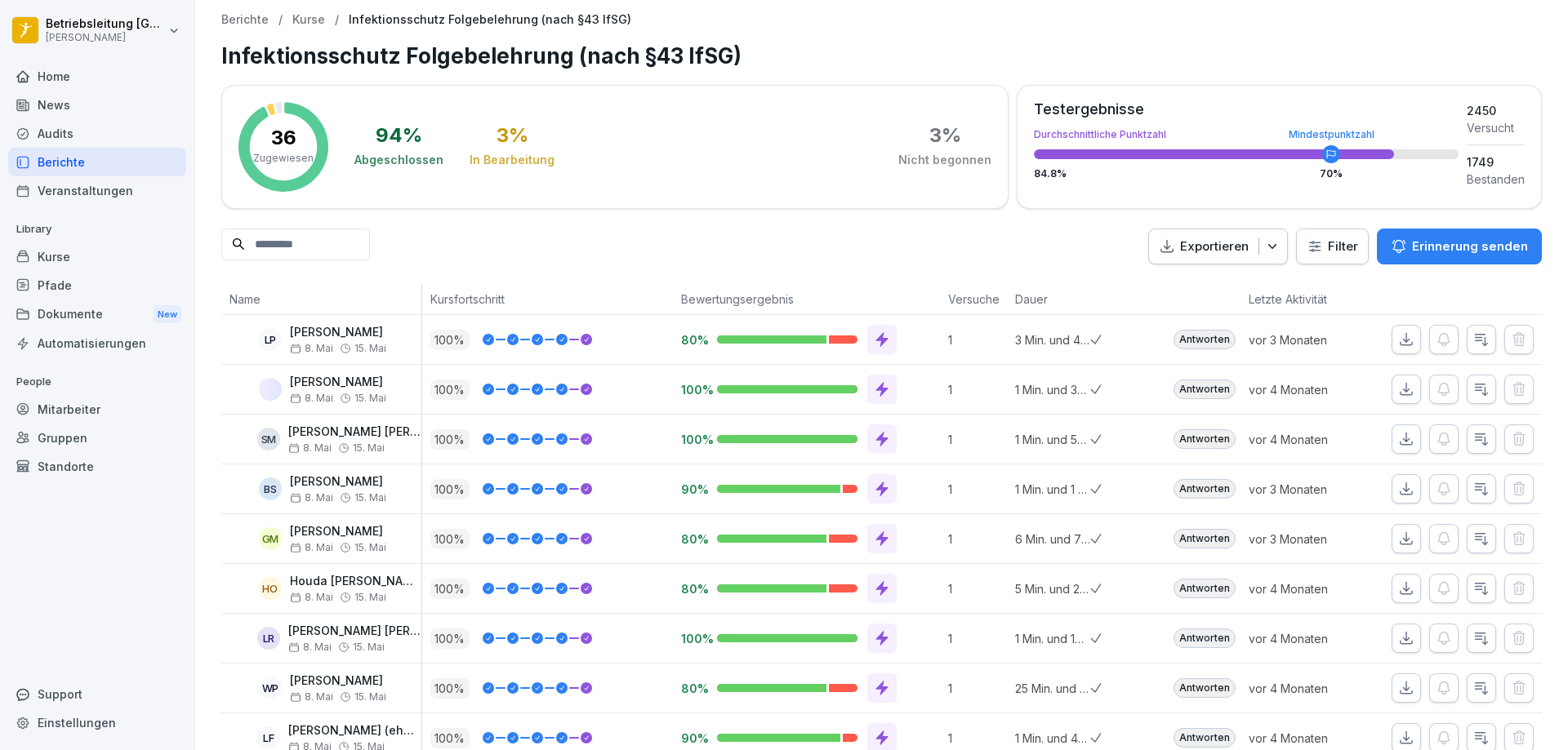
click at [287, 154] on p "Zugewiesen" at bounding box center [282, 158] width 60 height 14
click at [312, 15] on p "Kurse" at bounding box center [309, 20] width 32 height 13
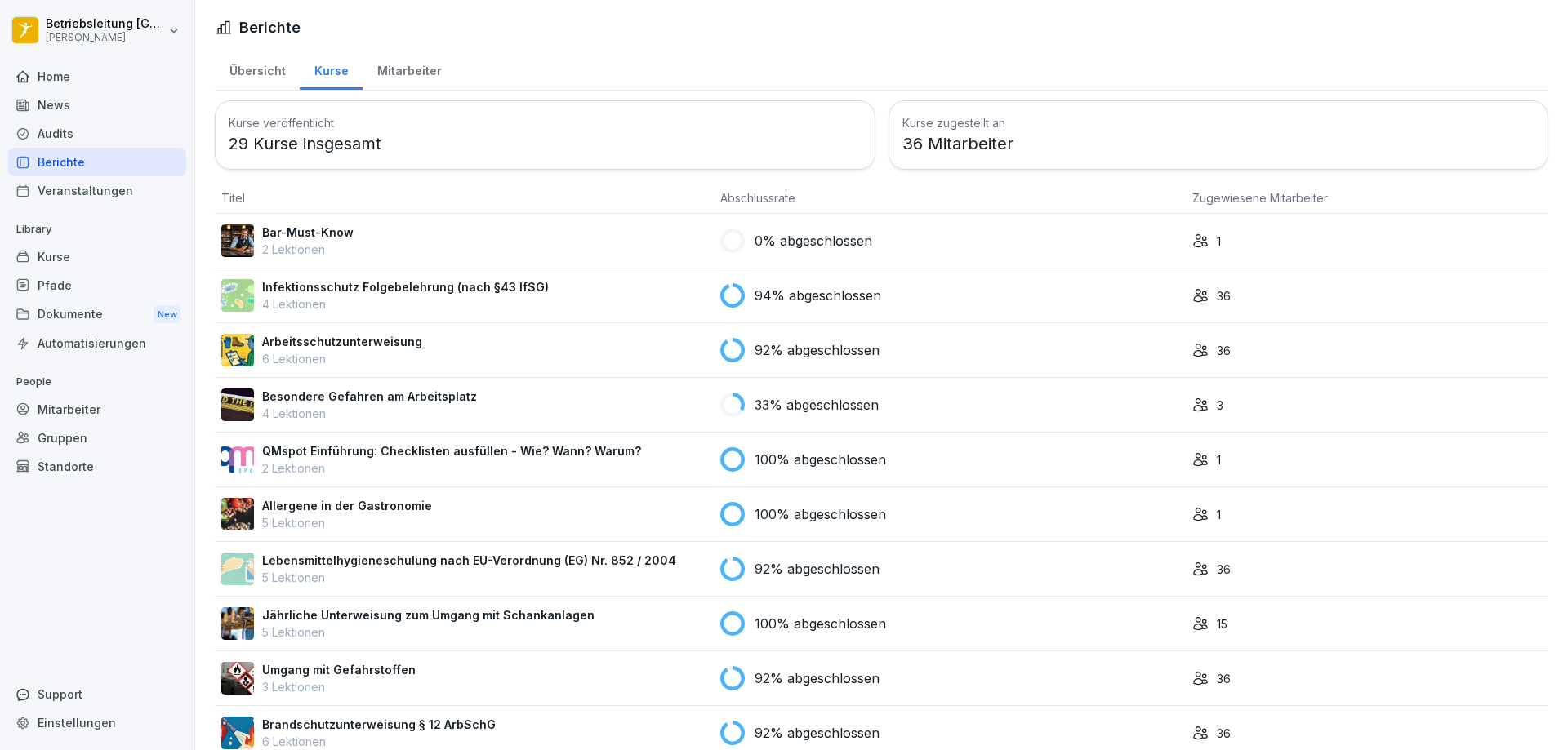
scroll to position [82, 0]
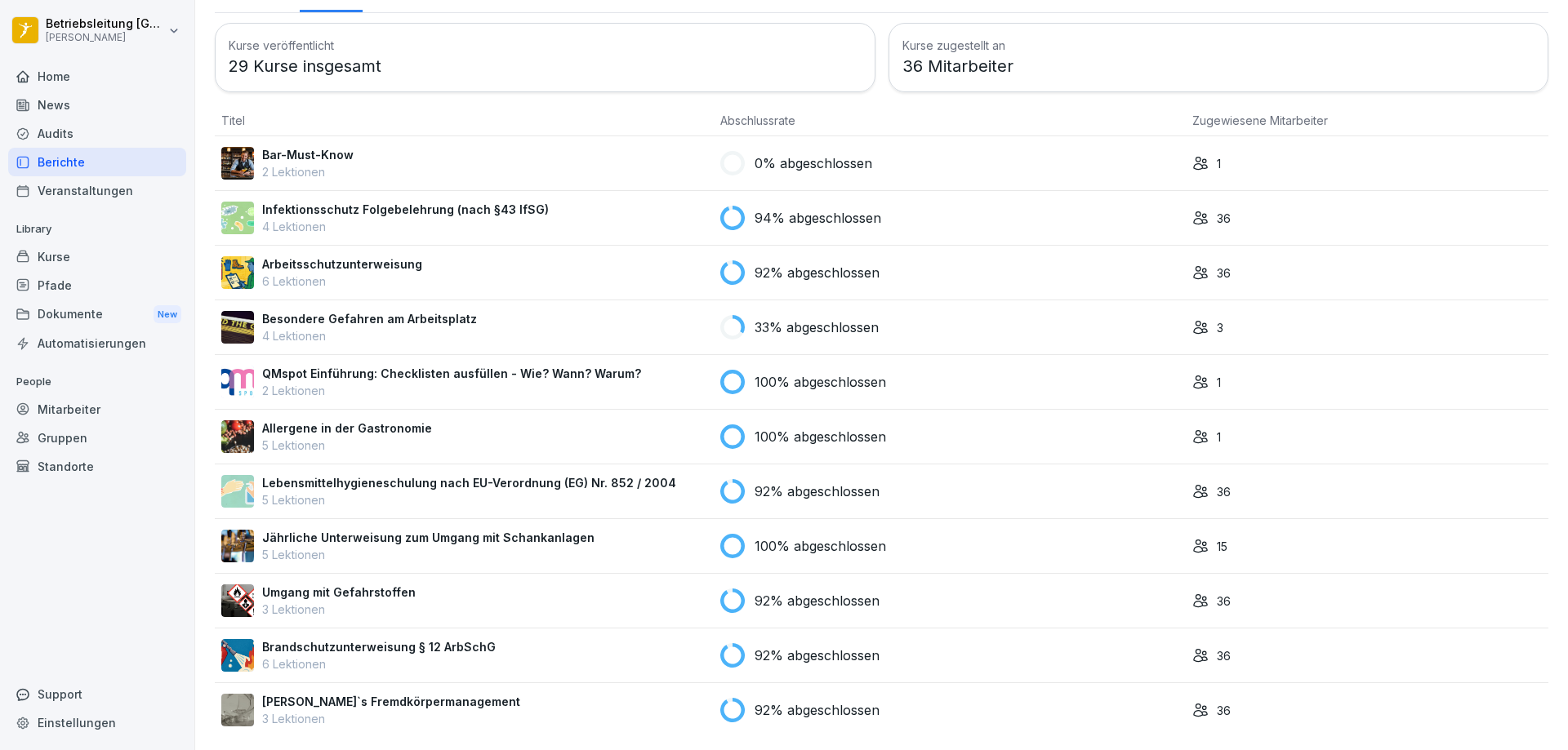
click at [505, 229] on p "4 Lektionen" at bounding box center [405, 226] width 287 height 17
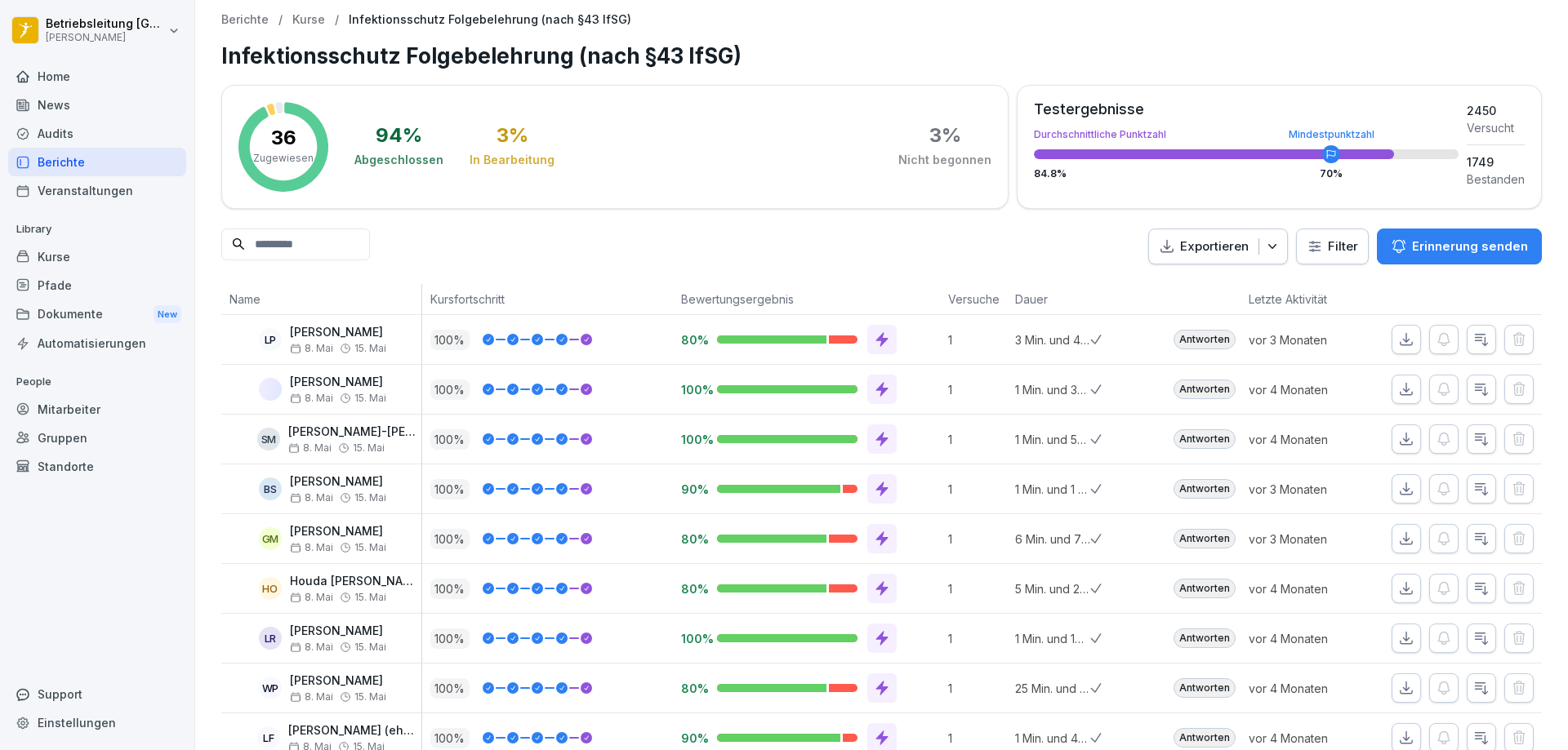
click at [330, 241] on input at bounding box center [295, 244] width 148 height 31
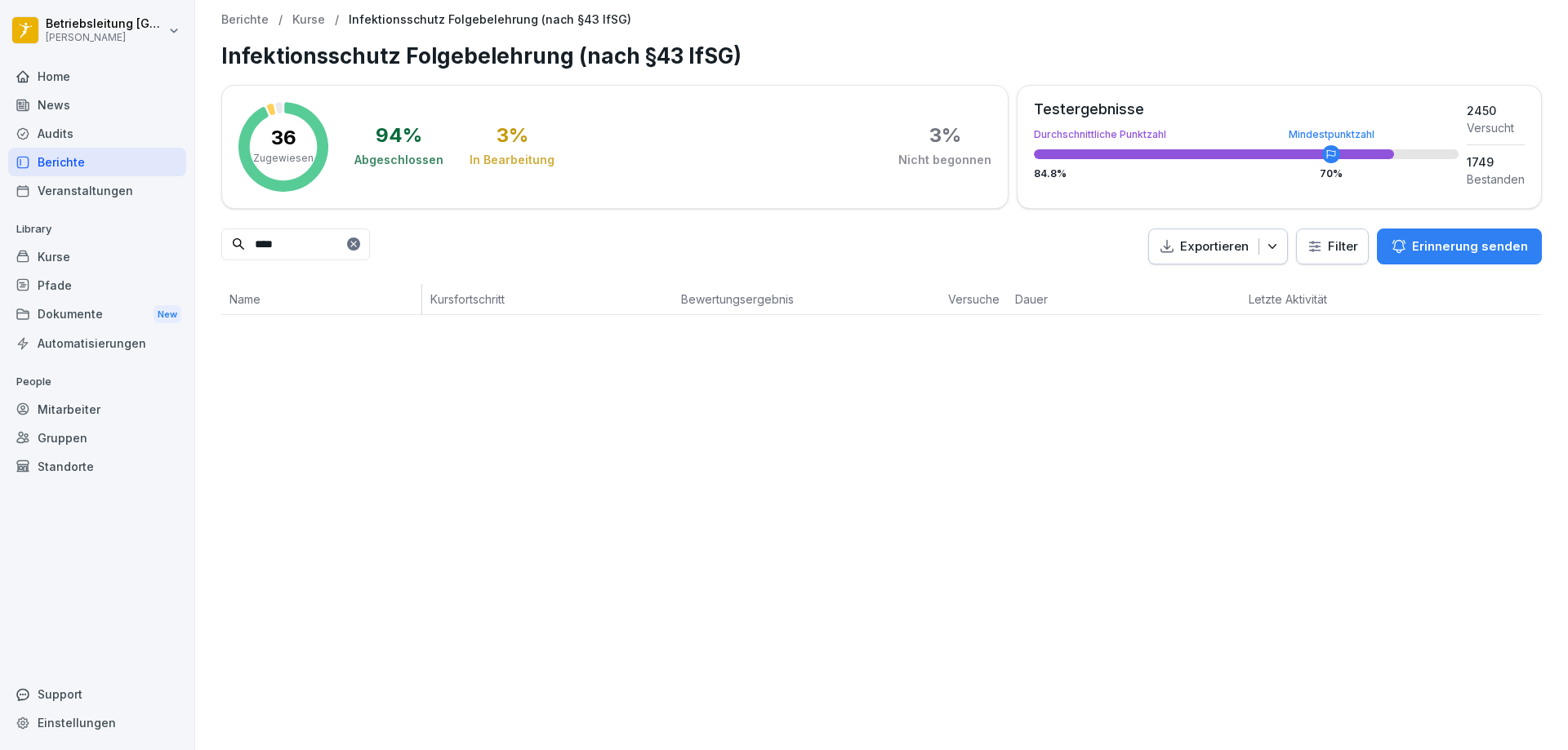
type input "****"
click at [360, 243] on div at bounding box center [354, 244] width 13 height 13
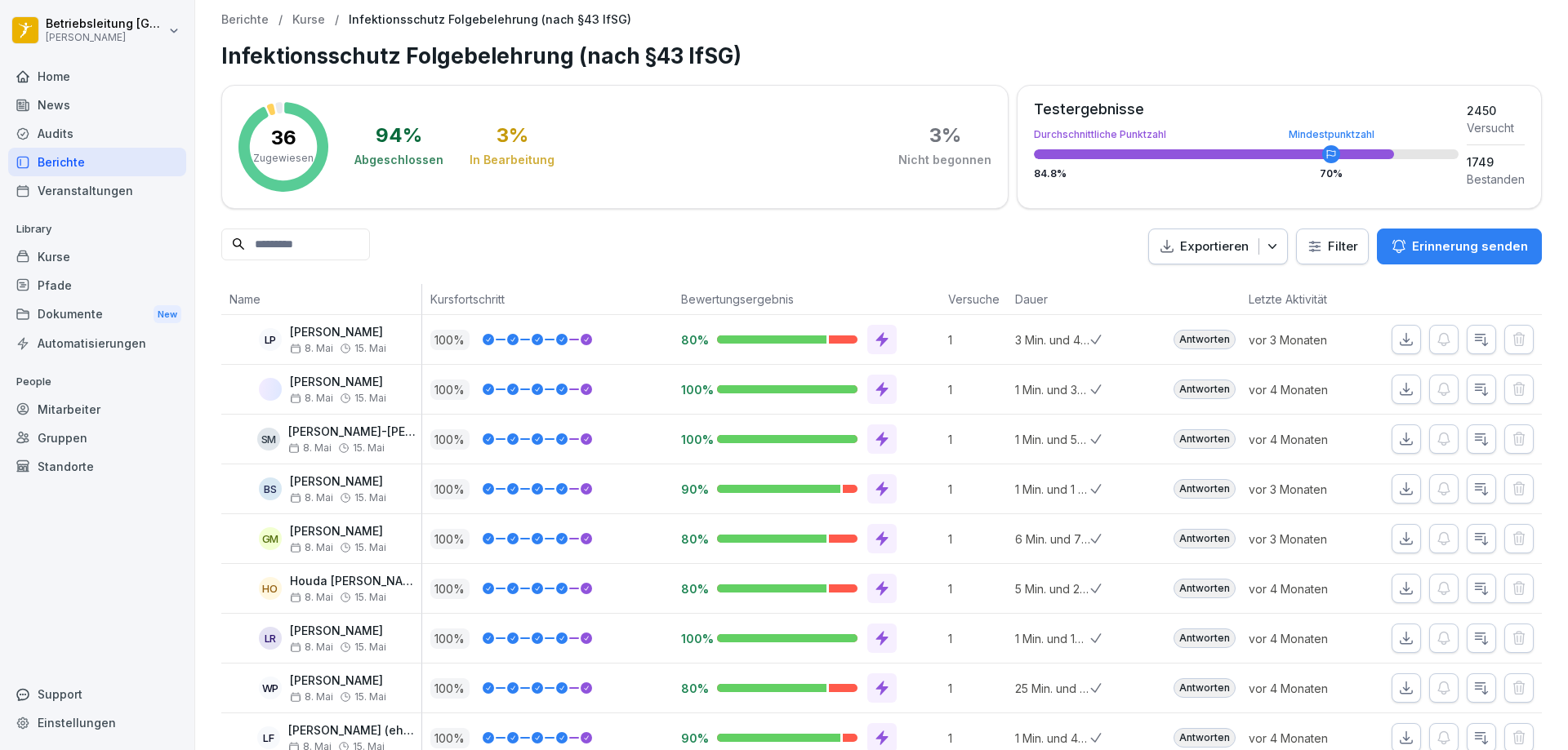
click at [86, 405] on div "Mitarbeiter" at bounding box center [97, 409] width 178 height 29
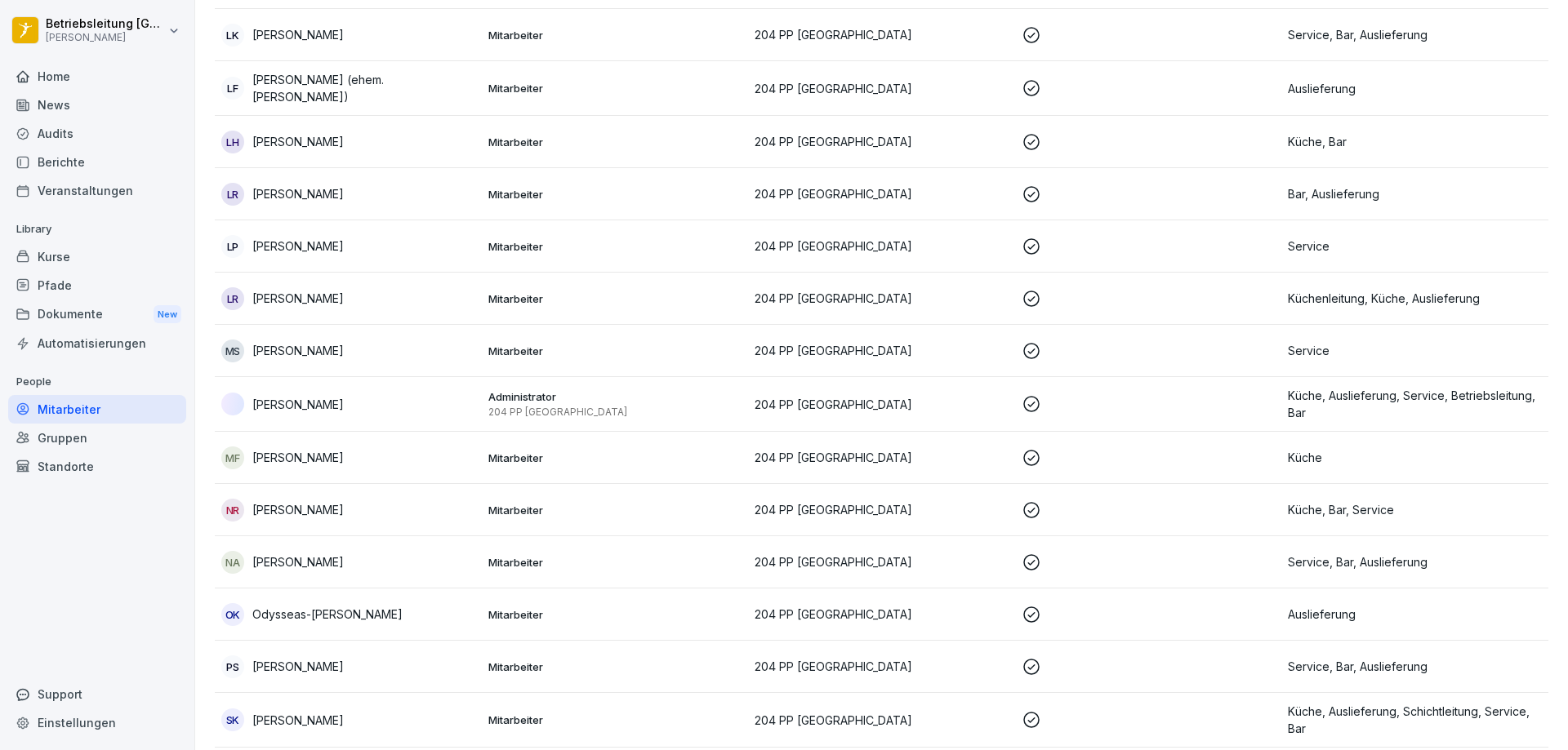
scroll to position [1224, 0]
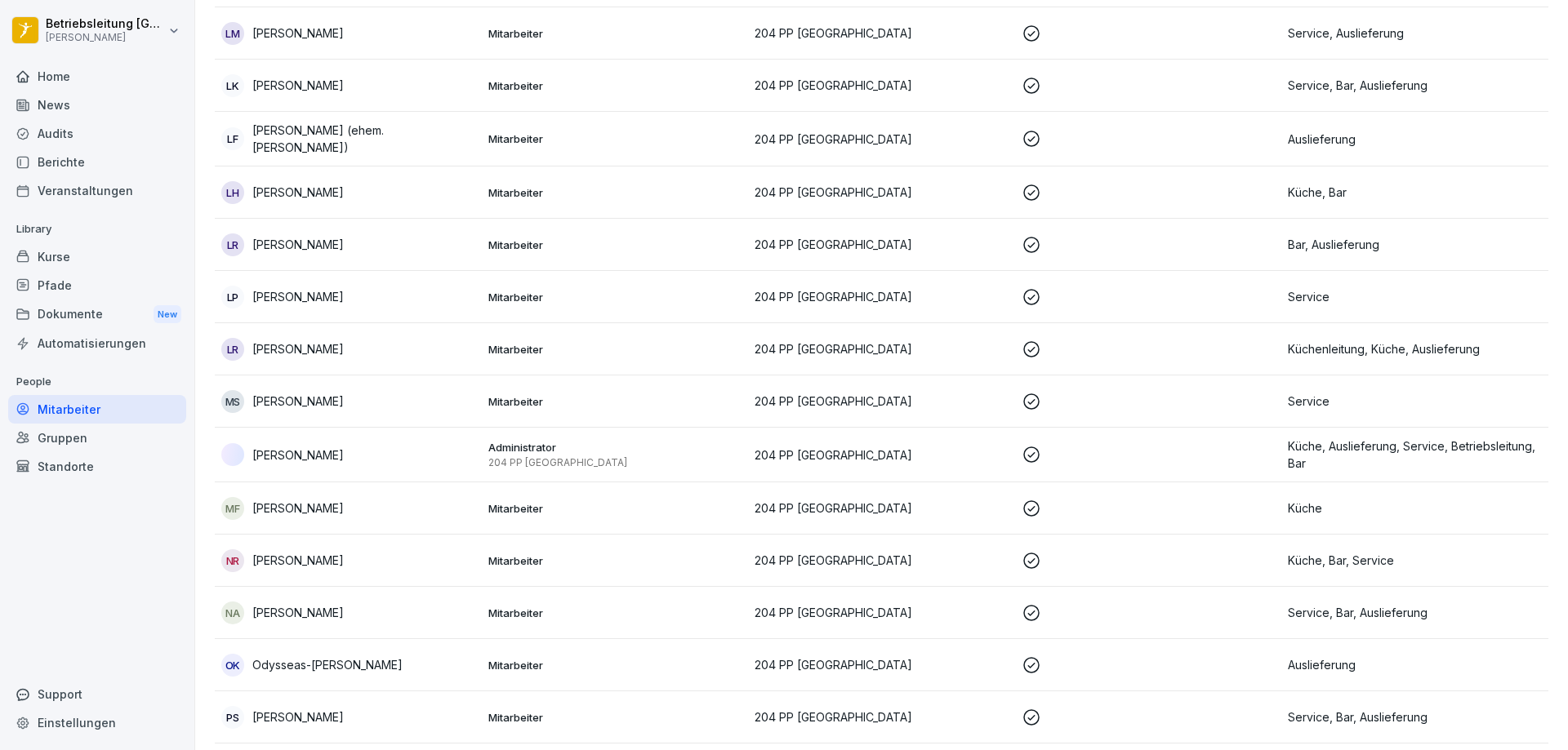
click at [721, 194] on p "Mitarbeiter" at bounding box center [615, 192] width 254 height 14
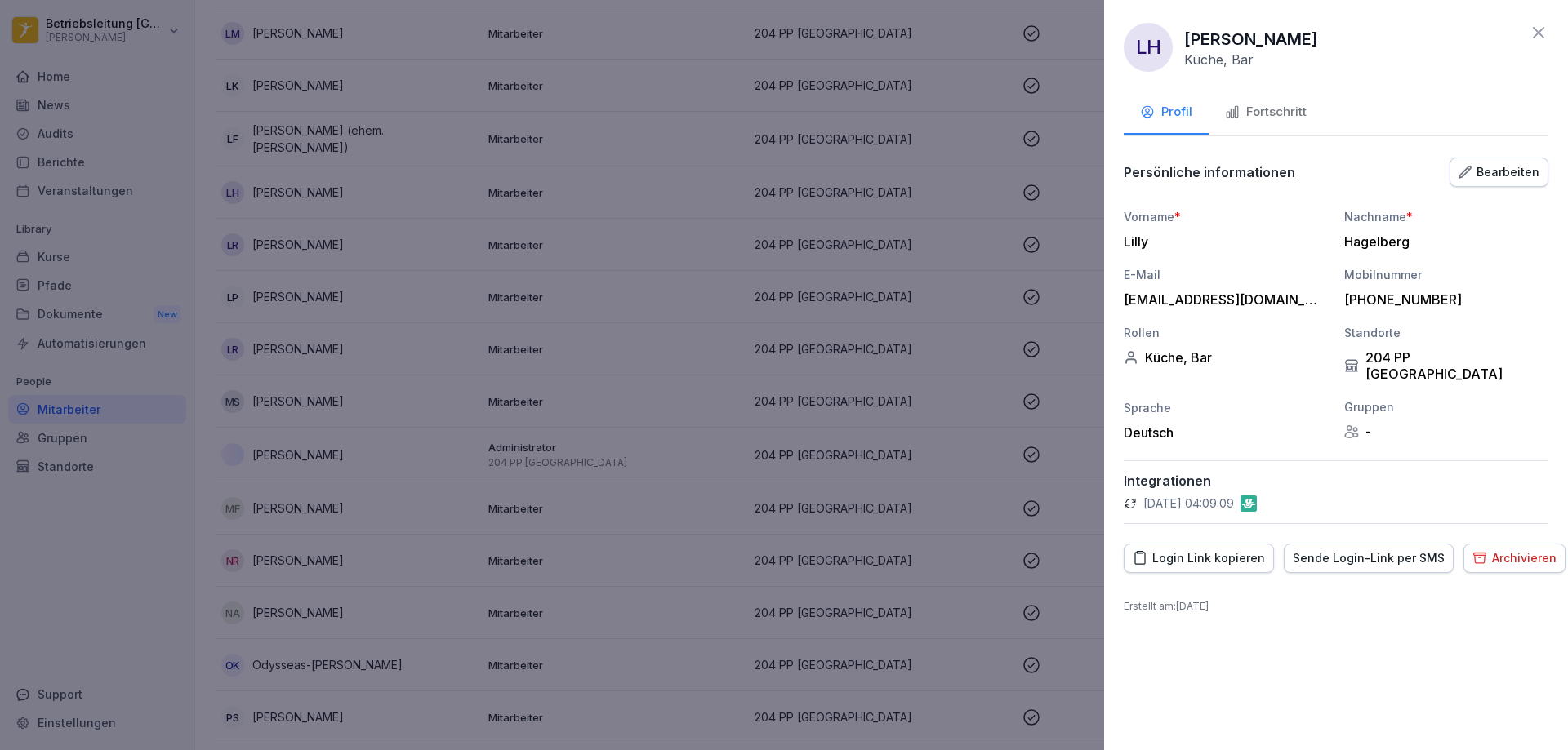
click at [1504, 181] on div "Bearbeiten" at bounding box center [1499, 173] width 81 height 18
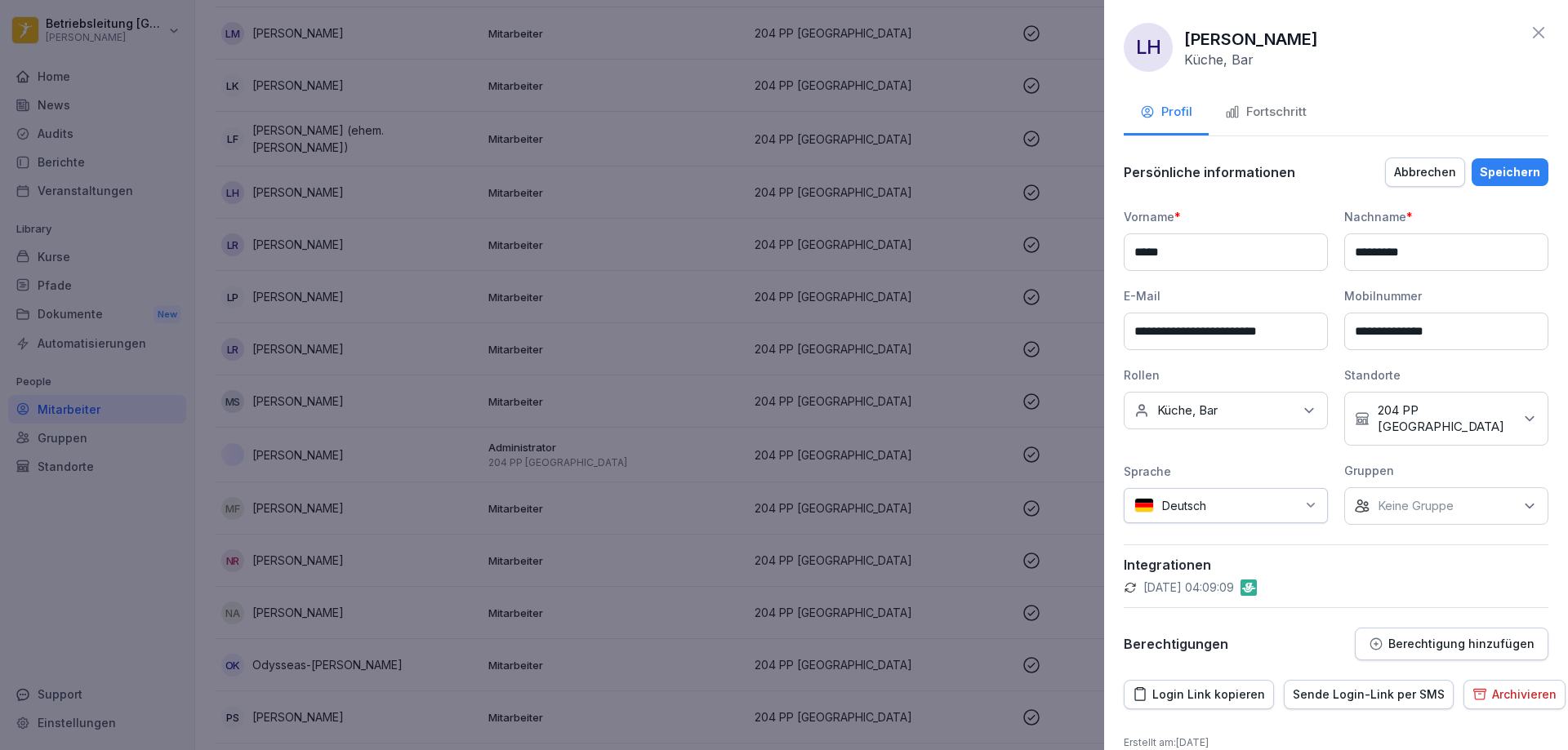
scroll to position [6, 0]
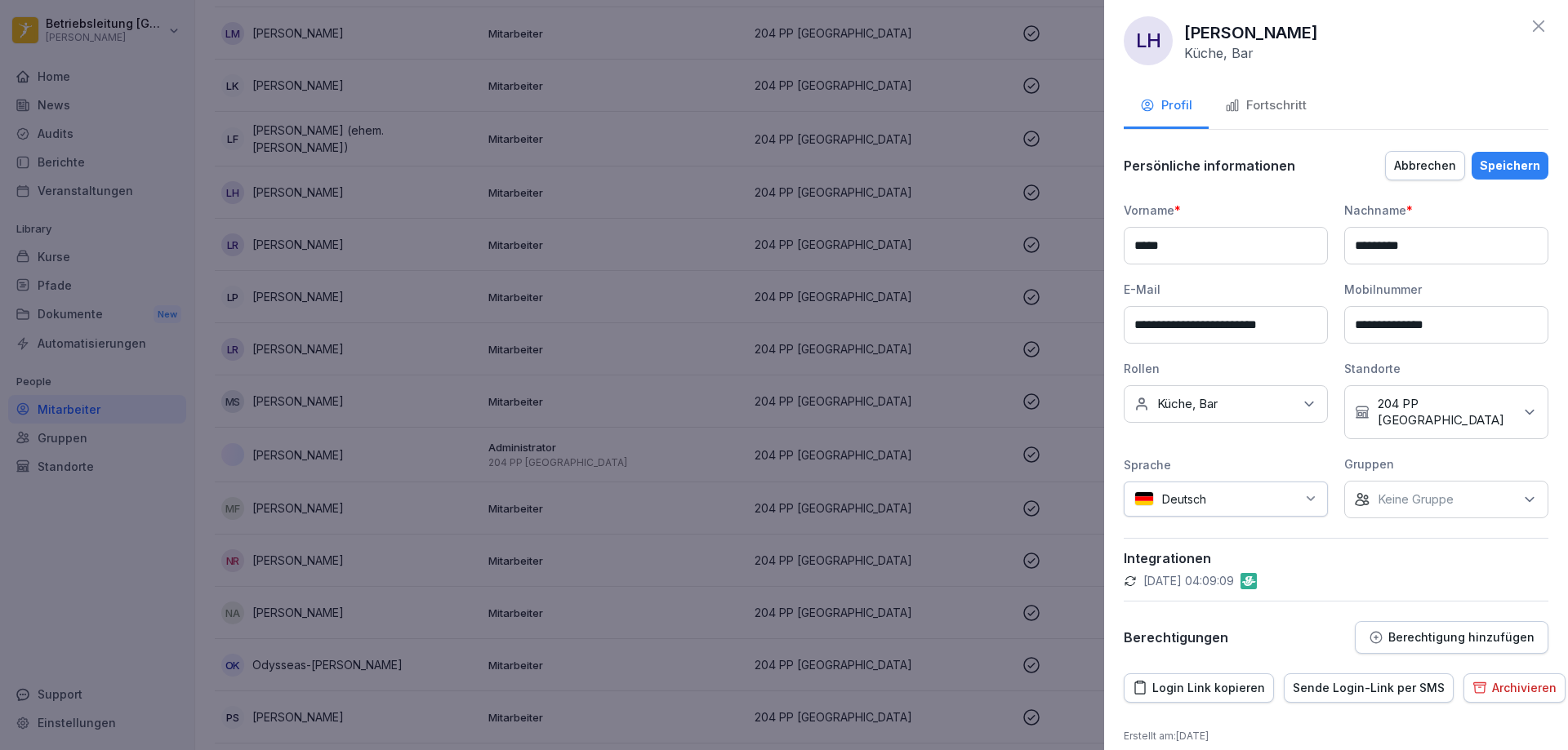
click at [1306, 411] on icon at bounding box center [1309, 404] width 16 height 16
click at [1185, 478] on label "Service" at bounding box center [1178, 479] width 42 height 14
click at [1169, 474] on div "Service" at bounding box center [1229, 479] width 202 height 31
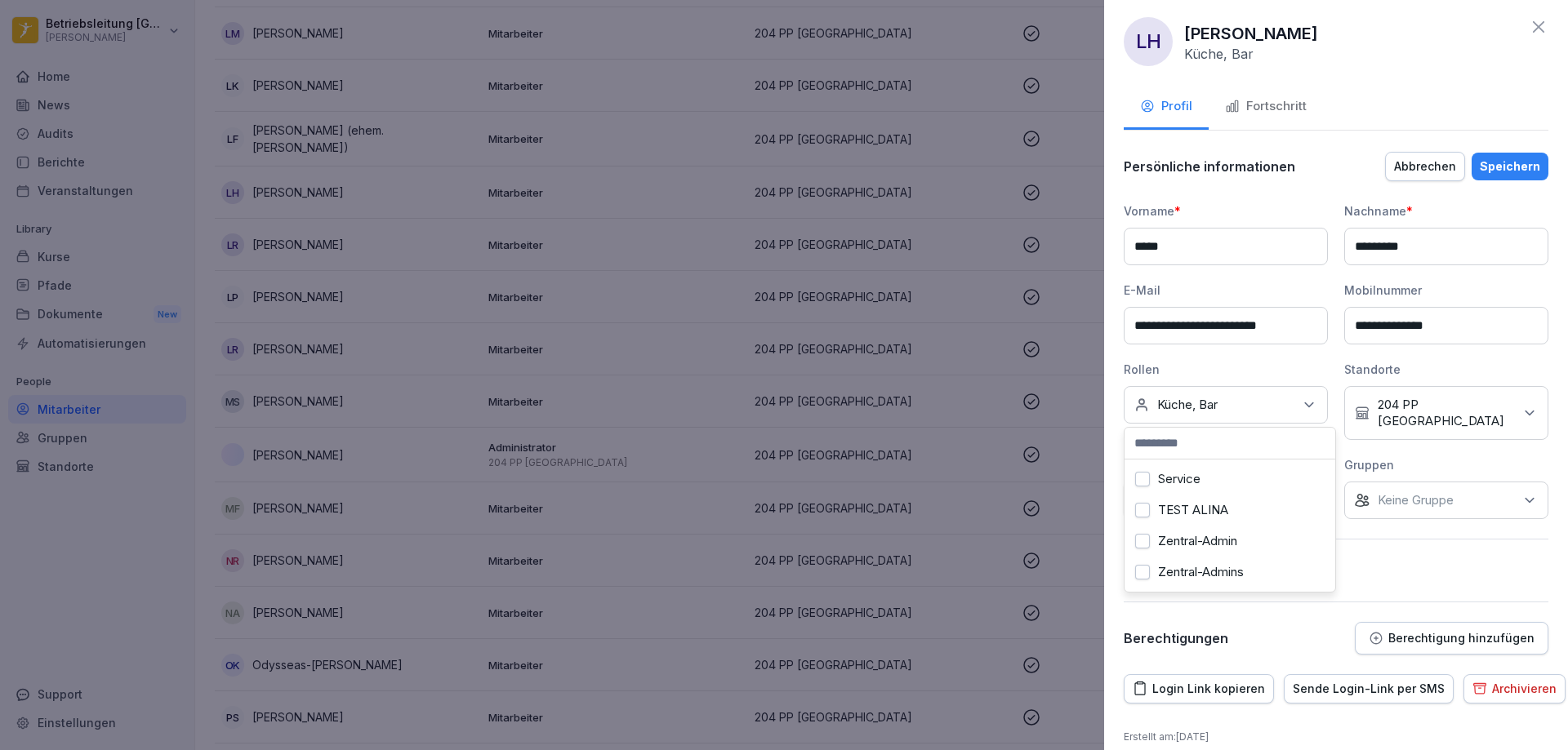
scroll to position [6, 0]
click at [1415, 573] on div "25.08.2025, 04:09:09" at bounding box center [1336, 581] width 425 height 16
click at [1468, 484] on div "Keine Gruppe" at bounding box center [1446, 500] width 204 height 38
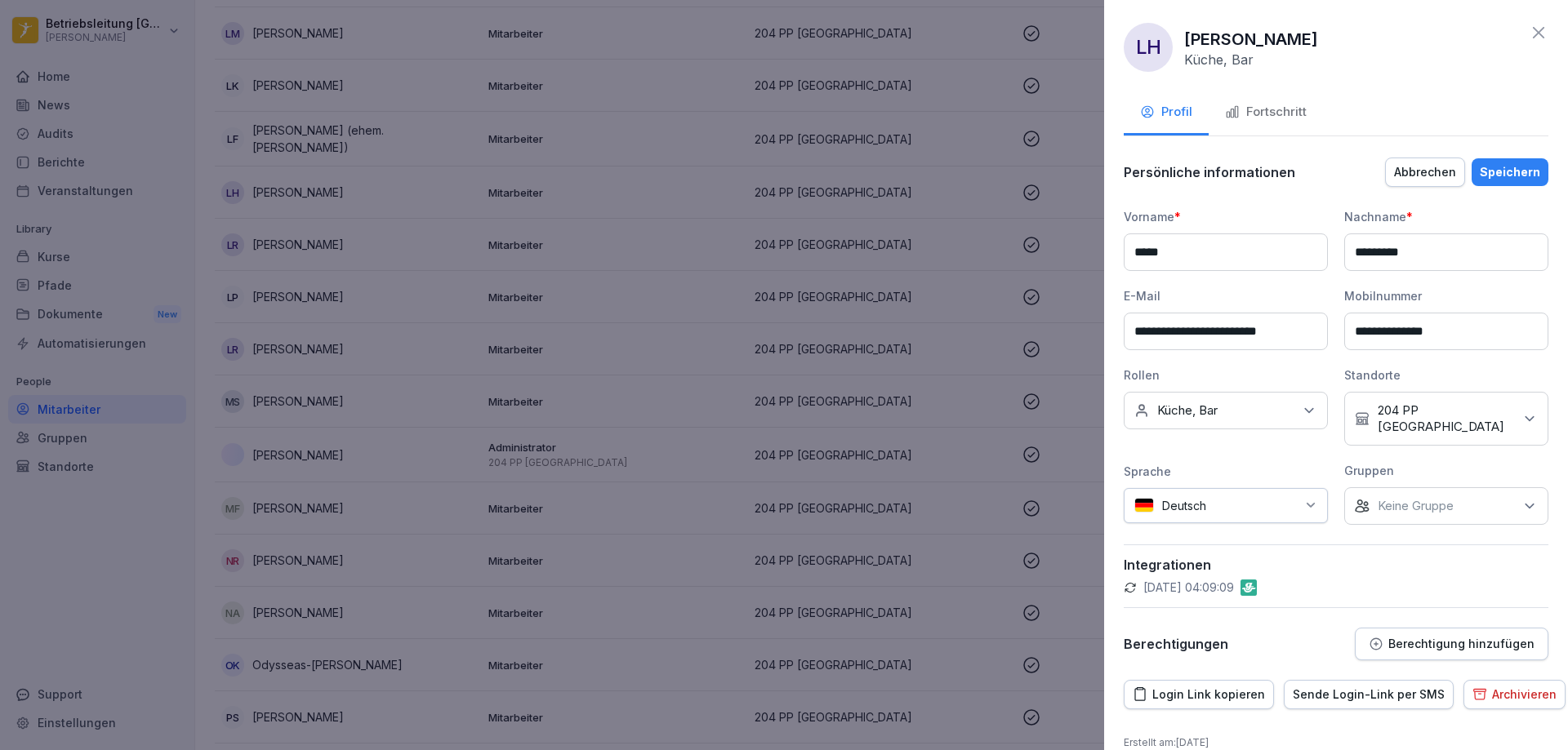
click at [1502, 174] on div "Speichern" at bounding box center [1510, 173] width 60 height 18
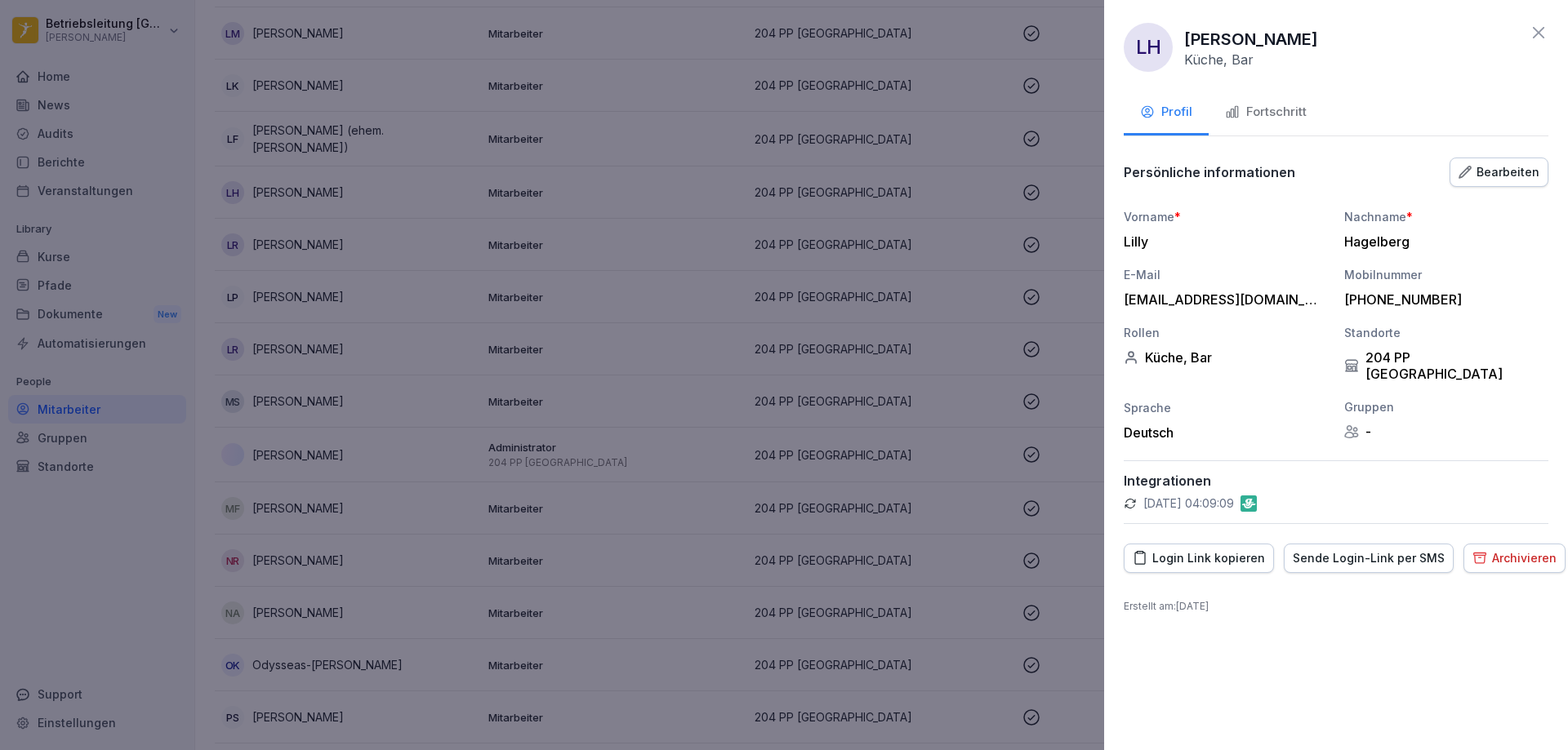
click at [1262, 129] on button "Fortschritt" at bounding box center [1265, 113] width 114 height 44
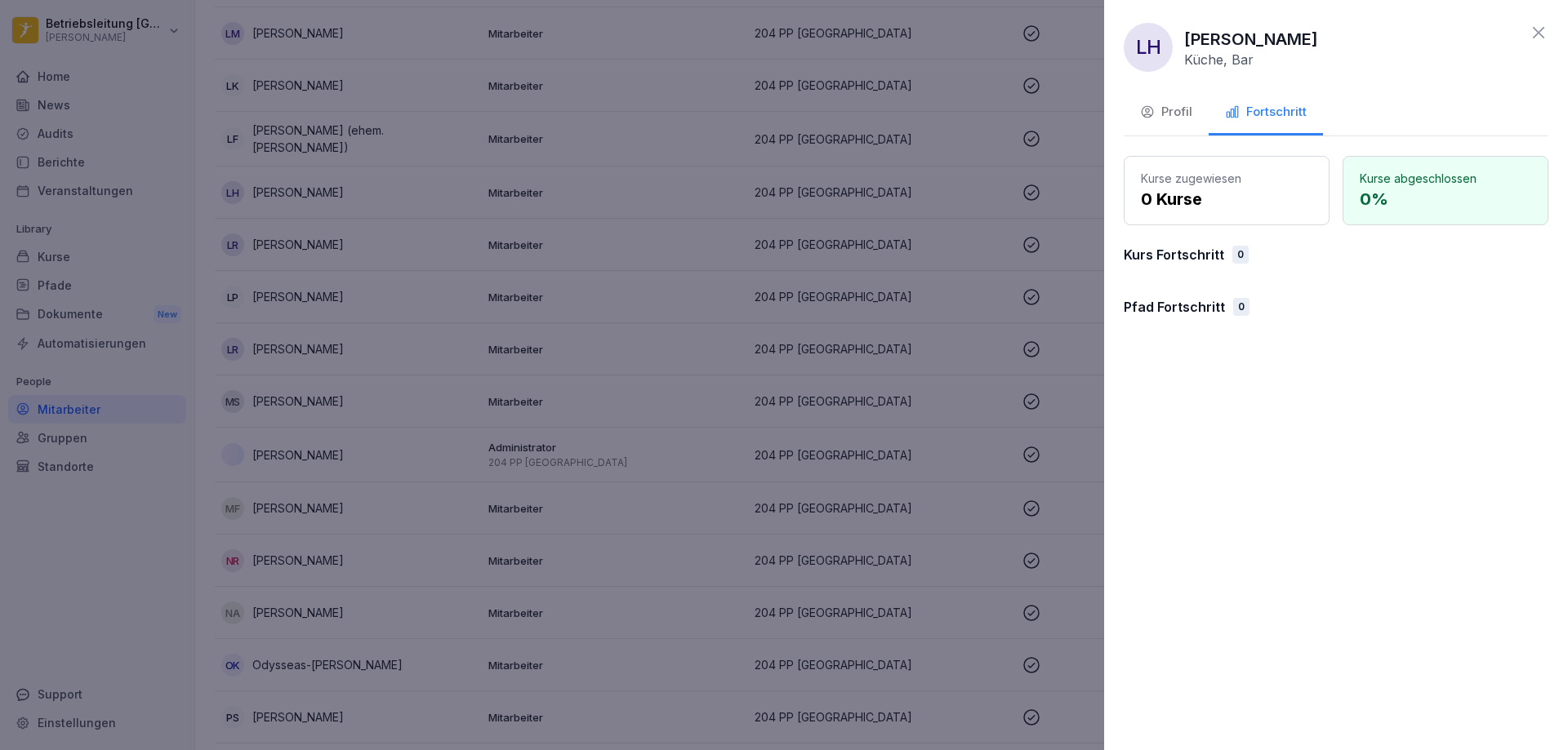
click at [1540, 45] on div "LH Lilly Hagelberg Küche, Bar" at bounding box center [1336, 47] width 425 height 49
click at [1536, 28] on icon at bounding box center [1538, 32] width 20 height 20
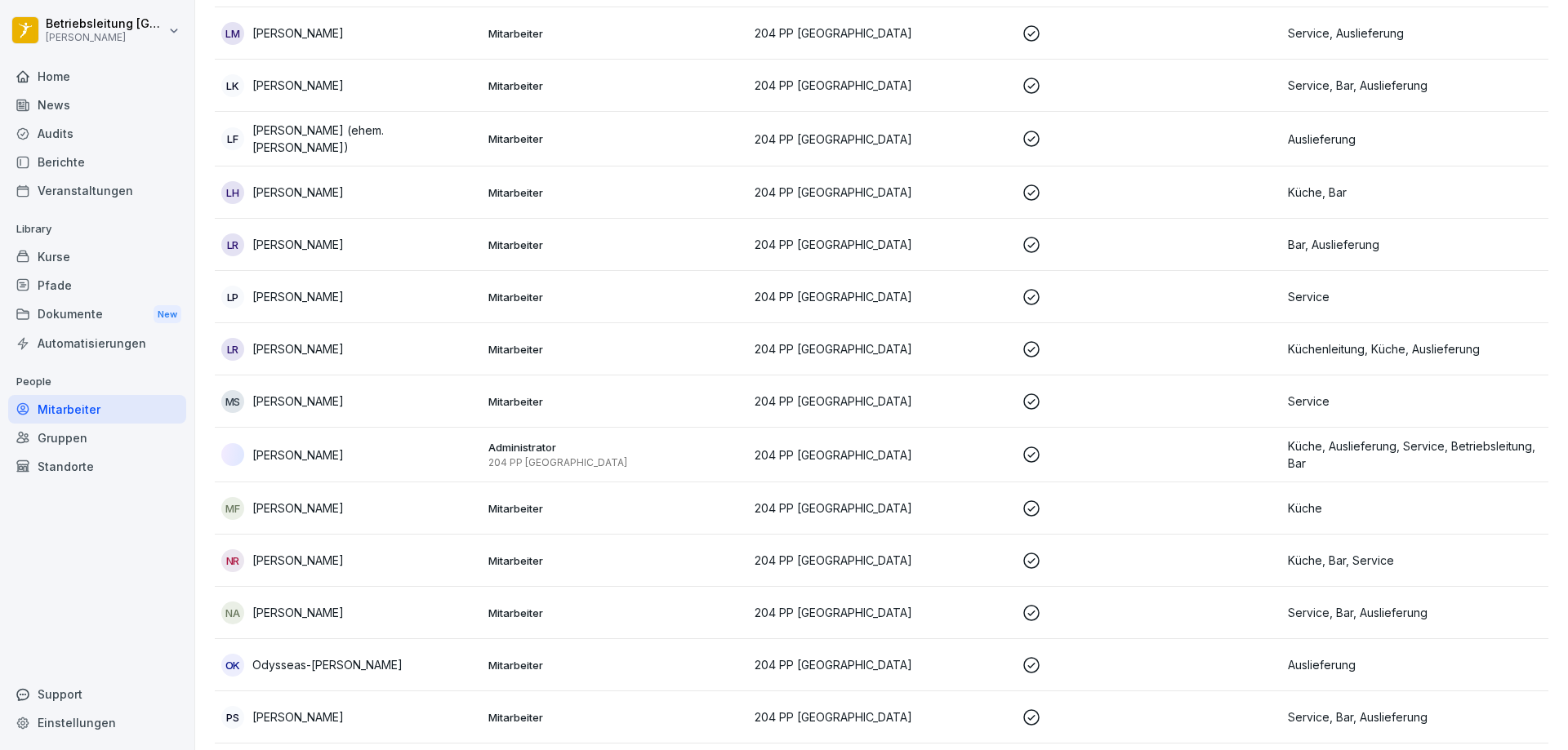
click at [366, 201] on div "LH Lilly Hagelberg" at bounding box center [348, 192] width 254 height 22
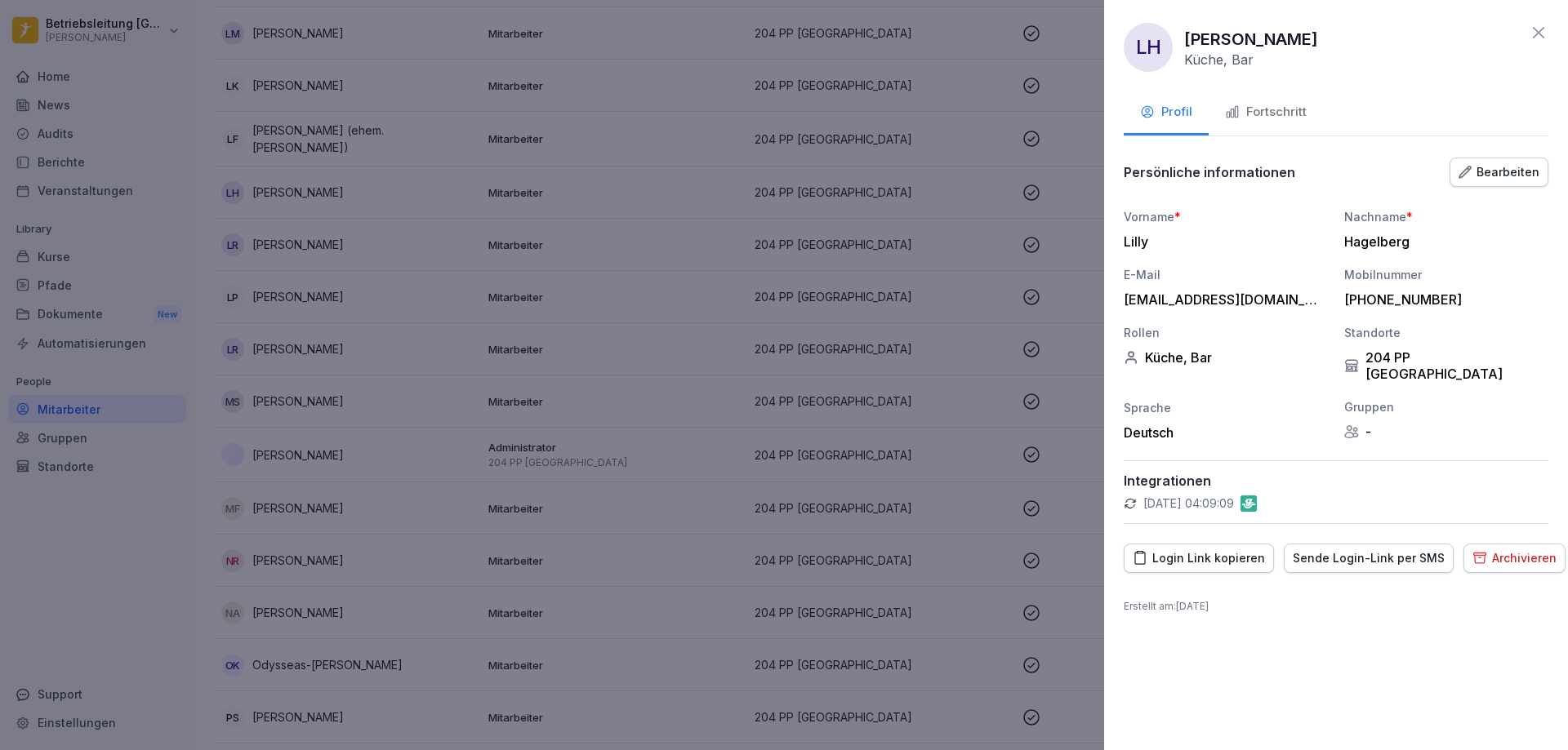
click at [1292, 101] on button "Fortschritt" at bounding box center [1265, 113] width 114 height 44
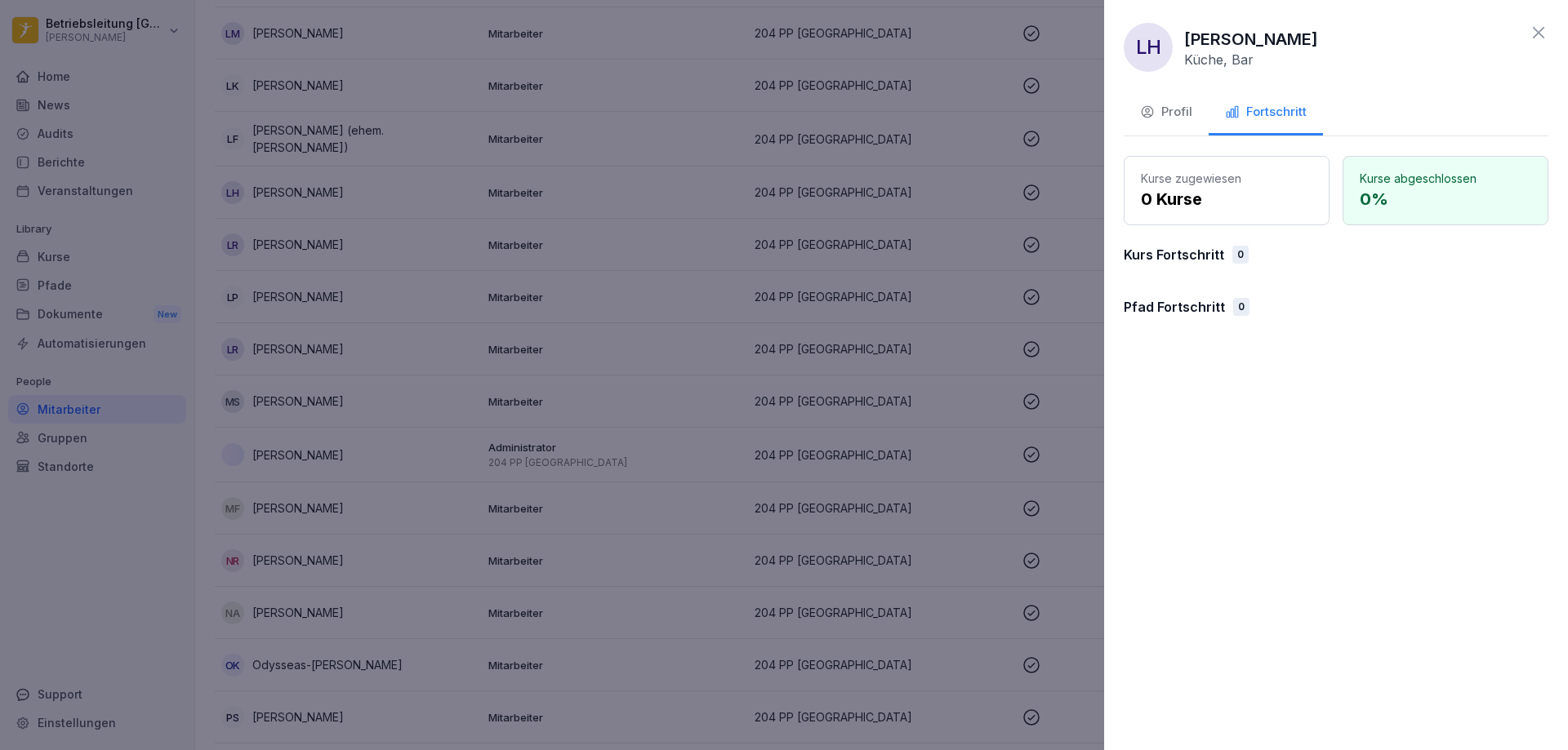
click at [1537, 38] on icon at bounding box center [1538, 32] width 20 height 20
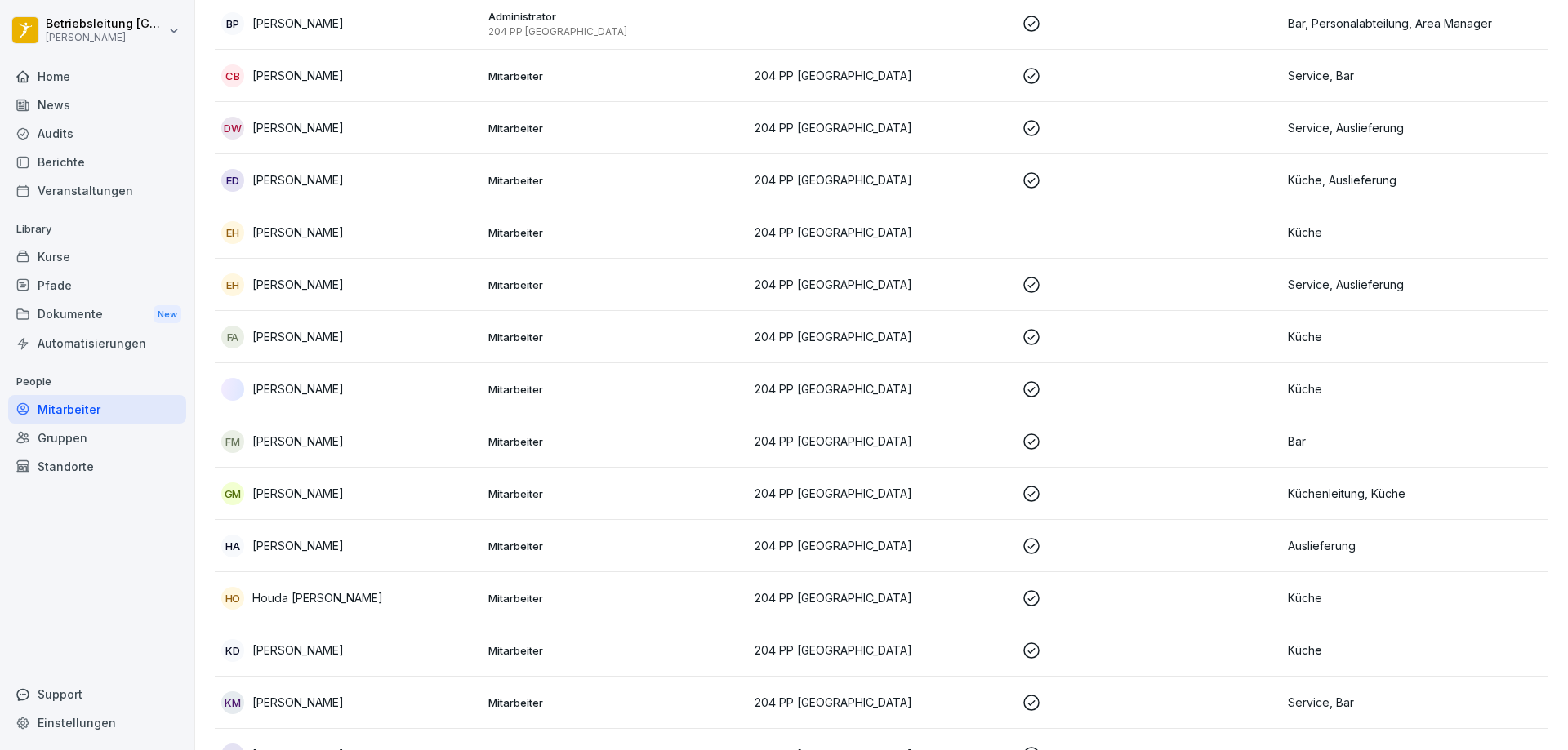
scroll to position [421, 0]
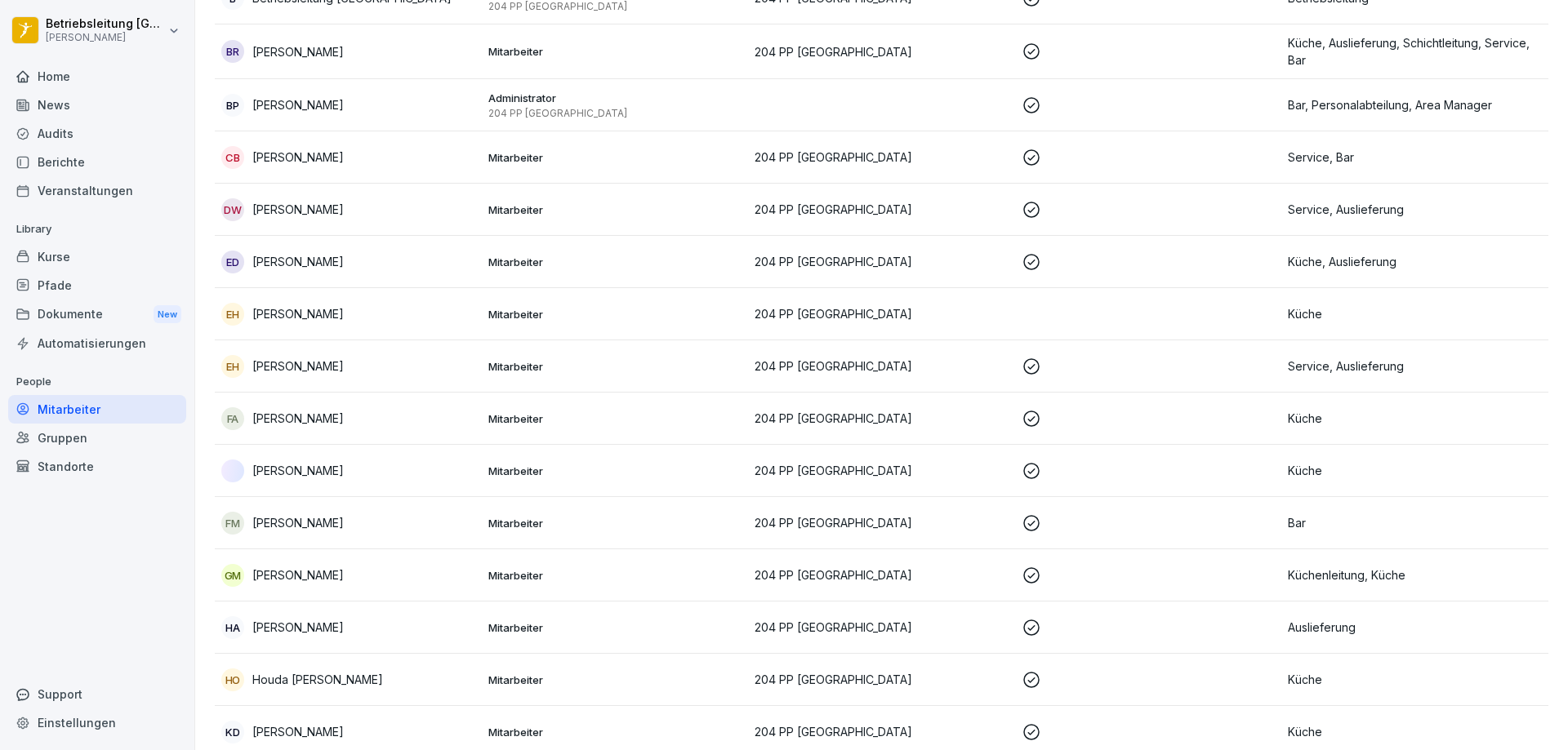
click at [291, 322] on p "[PERSON_NAME]" at bounding box center [298, 313] width 92 height 17
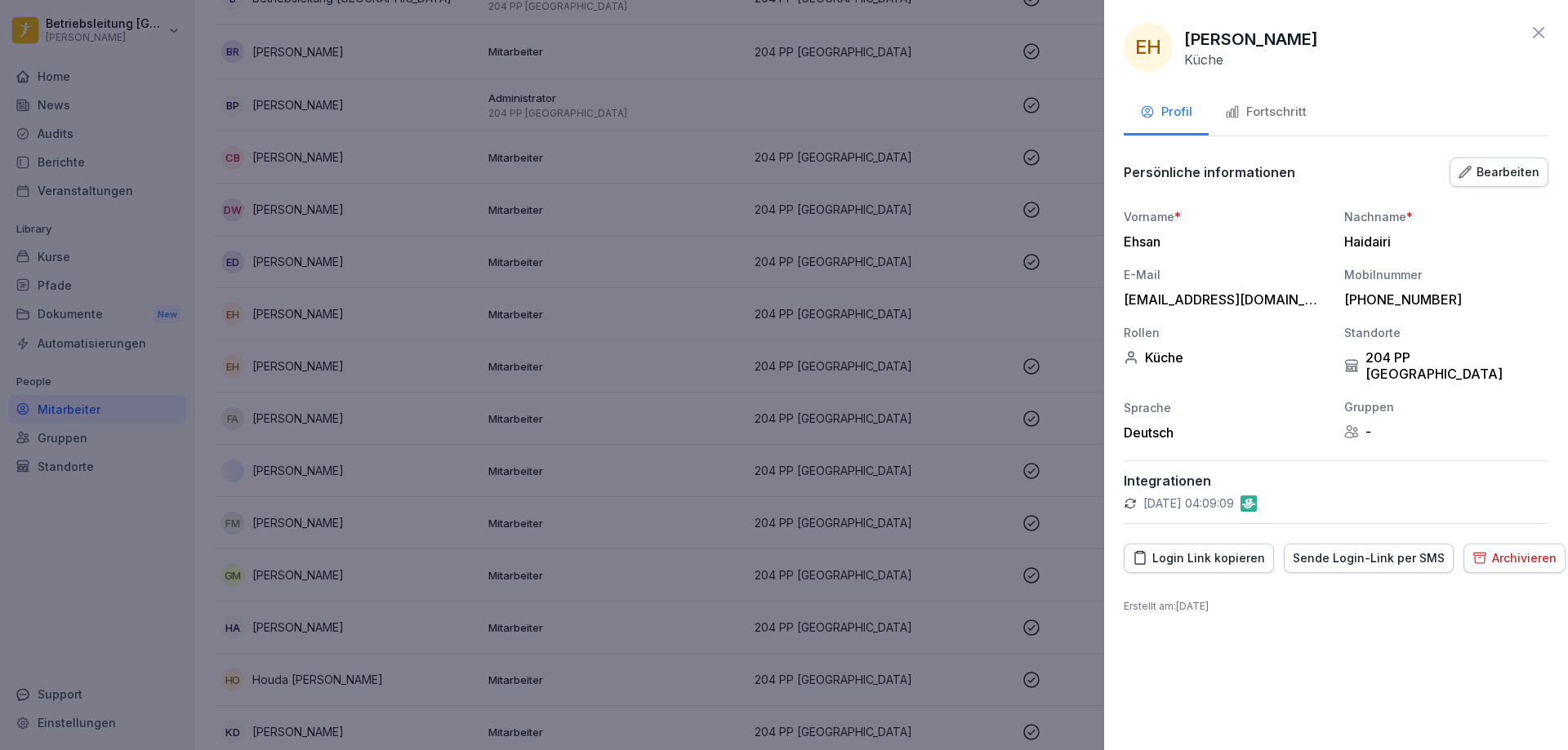
click at [1268, 113] on div "Fortschritt" at bounding box center [1265, 112] width 82 height 19
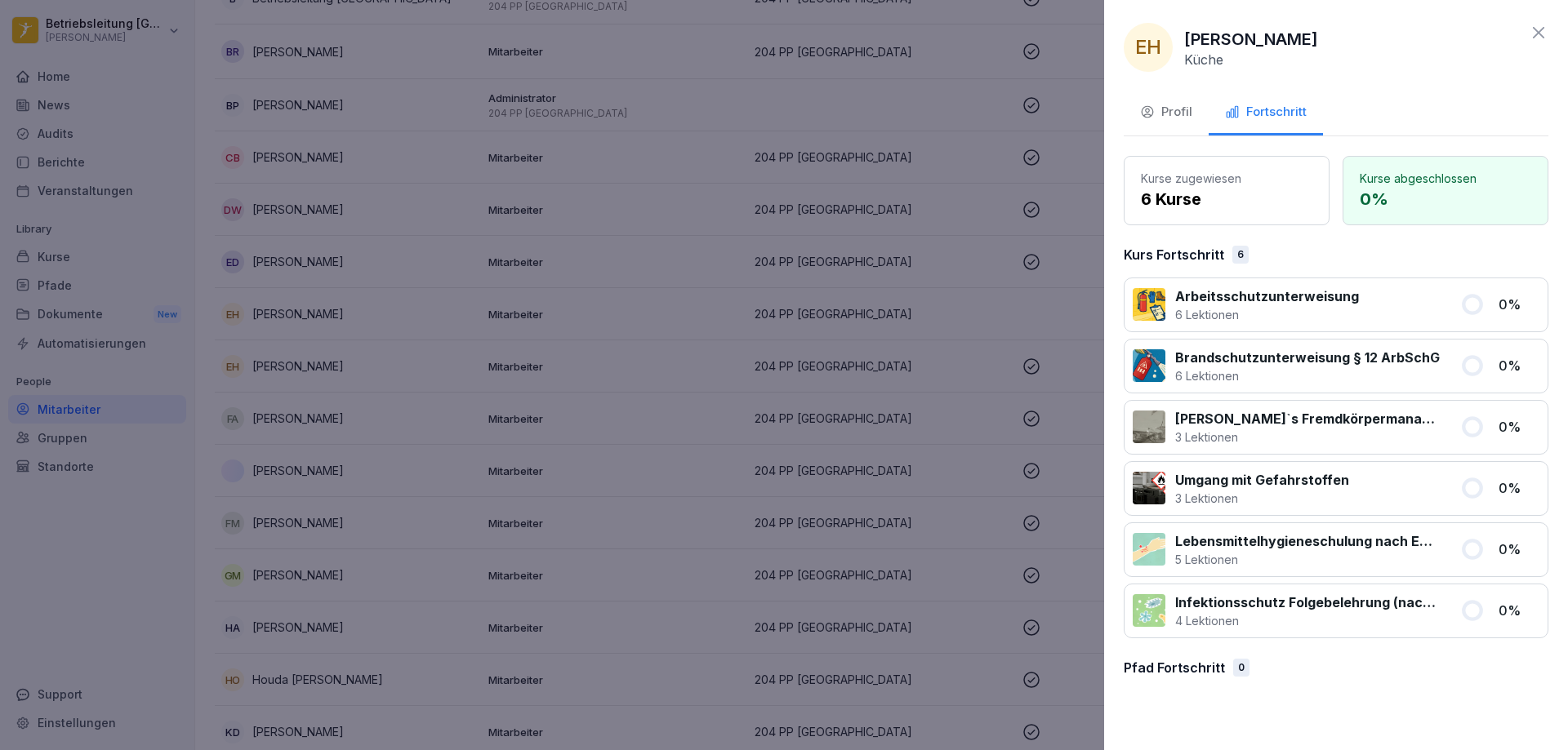
click at [1167, 102] on button "Profil" at bounding box center [1166, 113] width 85 height 44
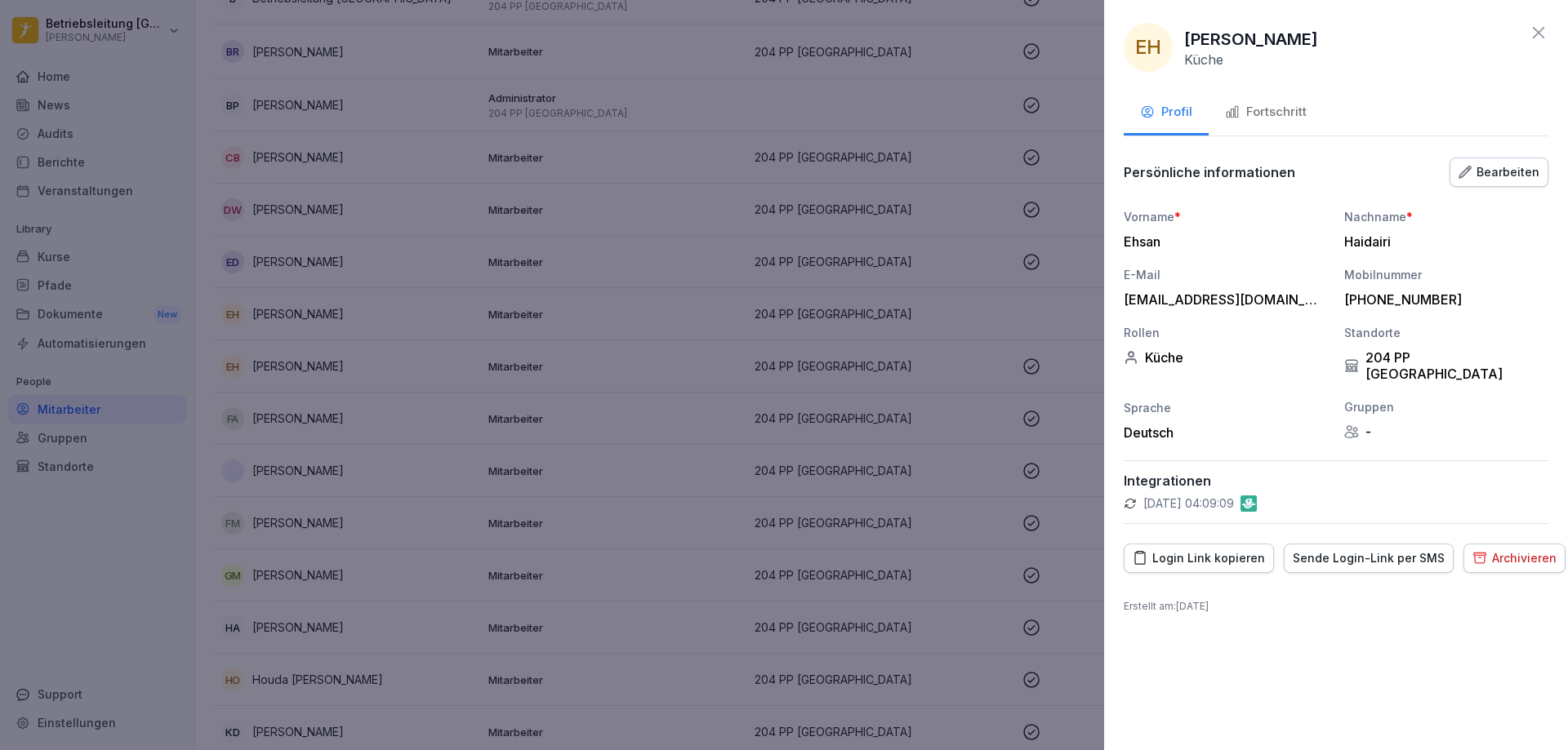
click at [1535, 32] on icon at bounding box center [1538, 32] width 20 height 20
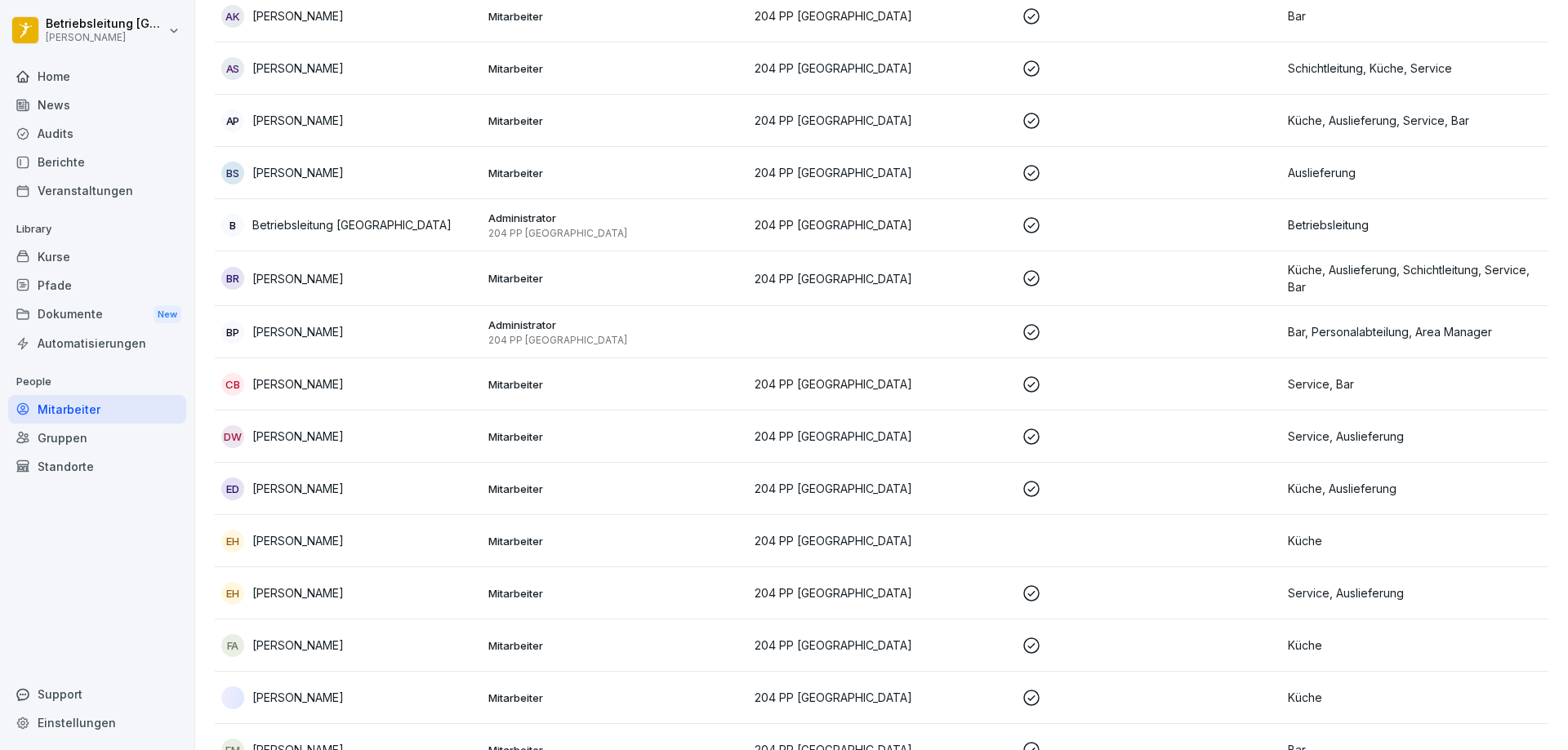
scroll to position [0, 0]
